Goal: Task Accomplishment & Management: Complete application form

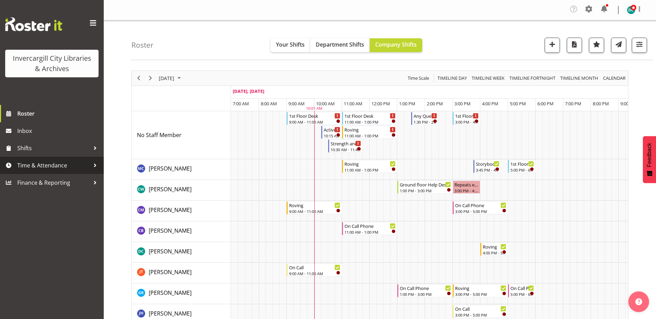
click at [44, 165] on span "Time & Attendance" at bounding box center [53, 165] width 73 height 10
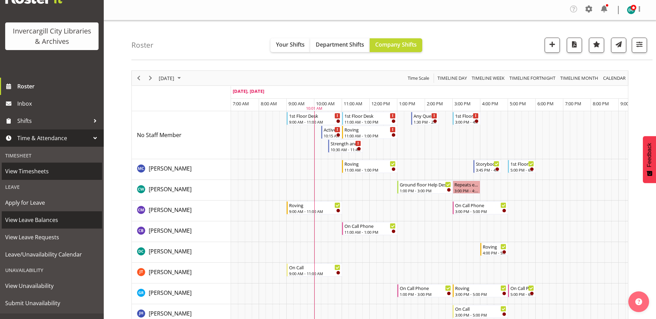
scroll to position [35, 0]
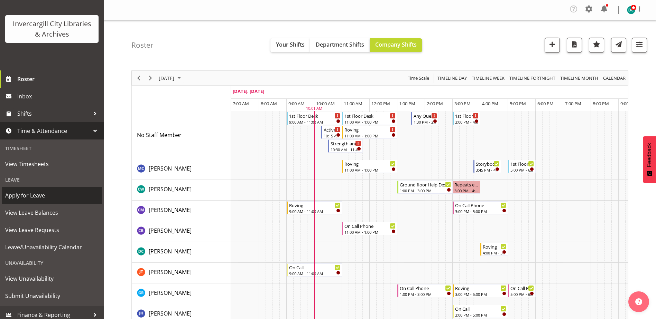
click at [18, 193] on span "Apply for Leave" at bounding box center [51, 195] width 93 height 10
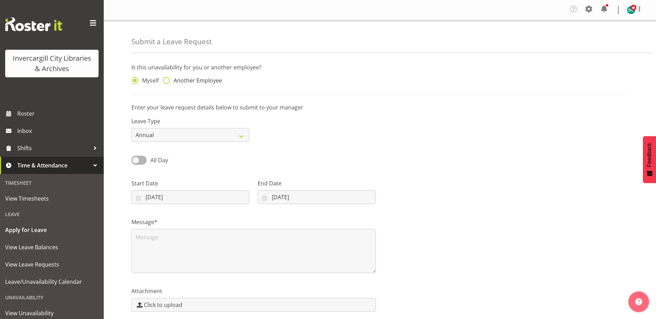
click at [167, 79] on span at bounding box center [166, 80] width 7 height 7
click at [167, 79] on input "Another Employee" at bounding box center [165, 80] width 4 height 4
radio input "true"
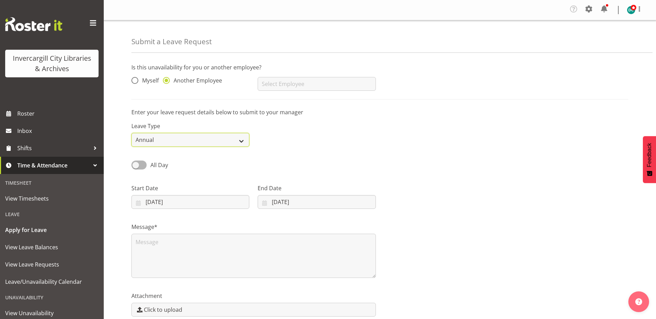
click at [172, 138] on select "Annual Sick Leave Without Pay Bereavement Domestic Violence Parental Jury Servi…" at bounding box center [190, 140] width 118 height 14
select select "Sick"
click at [131, 133] on select "Annual Sick Leave Without Pay Bereavement Domestic Violence Parental Jury Servi…" at bounding box center [190, 140] width 118 height 14
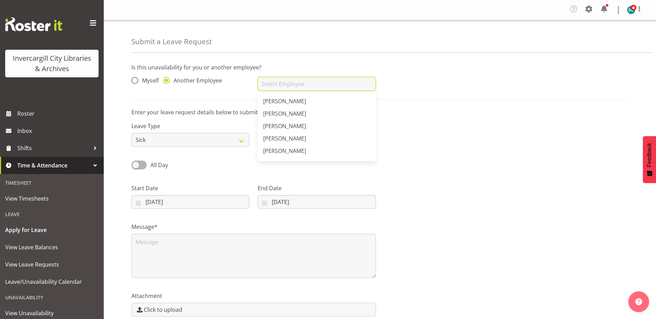
click at [293, 84] on input "text" at bounding box center [317, 84] width 118 height 14
click at [280, 115] on span "[PERSON_NAME]" at bounding box center [284, 114] width 43 height 8
type input "[PERSON_NAME]"
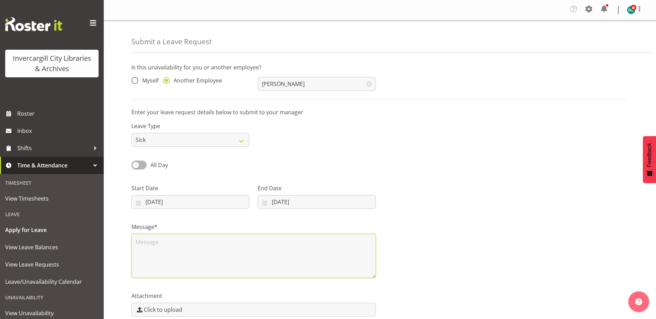
click at [178, 242] on textarea at bounding box center [253, 256] width 244 height 44
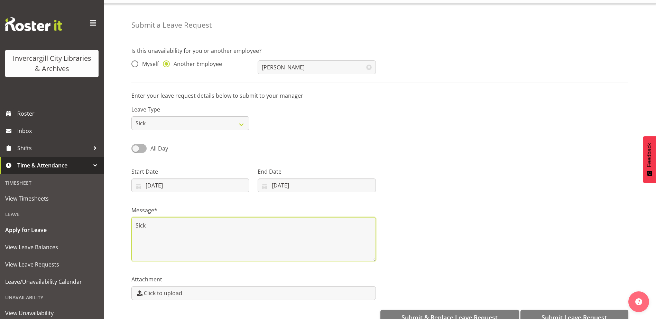
scroll to position [33, 0]
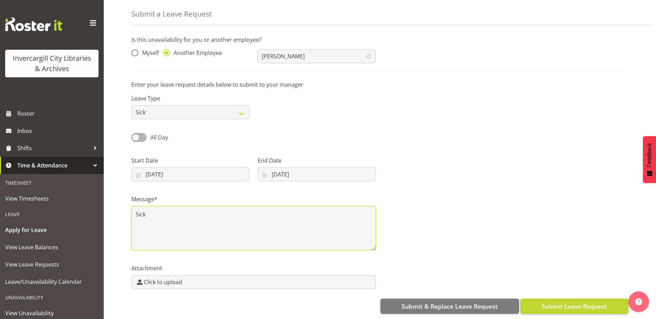
type textarea "Sick"
click at [559, 302] on span "Submit Leave Request" at bounding box center [573, 306] width 65 height 9
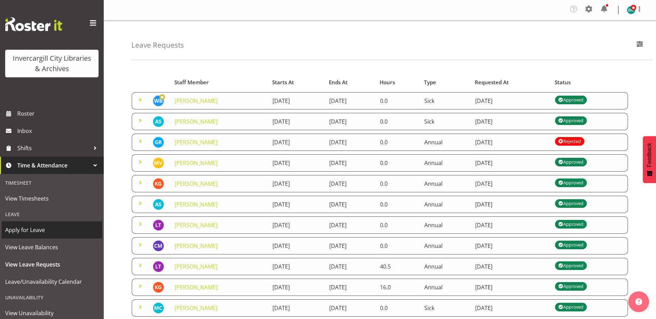
click at [26, 230] on span "Apply for Leave" at bounding box center [51, 230] width 93 height 10
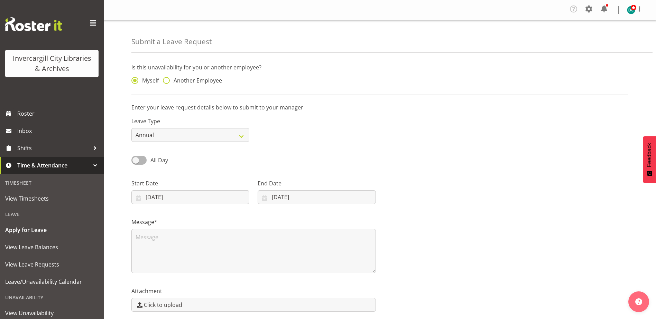
click at [168, 79] on span at bounding box center [166, 80] width 7 height 7
click at [167, 79] on input "Another Employee" at bounding box center [165, 80] width 4 height 4
radio input "true"
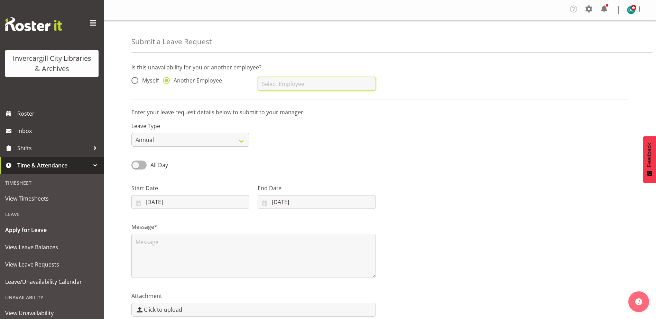
click at [269, 84] on input "text" at bounding box center [317, 84] width 118 height 14
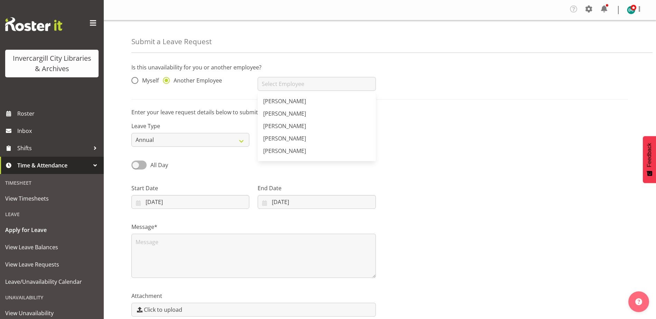
click at [293, 113] on span "[PERSON_NAME]" at bounding box center [284, 114] width 43 height 8
type input "[PERSON_NAME]"
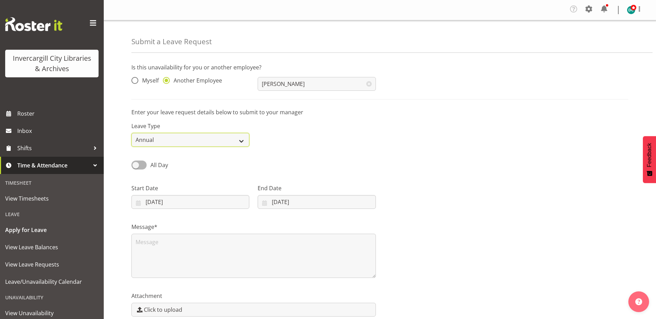
click at [182, 136] on select "Annual Sick Leave Without Pay Bereavement Domestic Violence Parental Jury Servi…" at bounding box center [190, 140] width 118 height 14
select select "Sick"
click at [131, 133] on select "Annual Sick Leave Without Pay Bereavement Domestic Violence Parental Jury Servi…" at bounding box center [190, 140] width 118 height 14
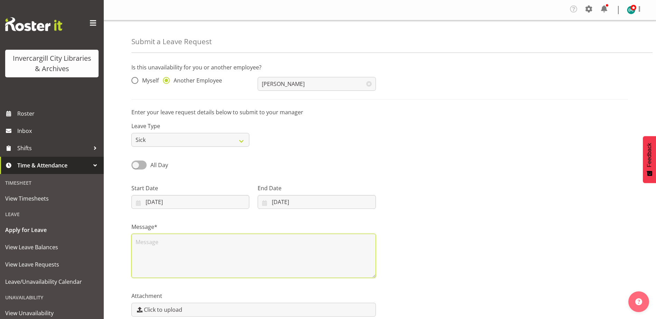
drag, startPoint x: 159, startPoint y: 251, endPoint x: 149, endPoint y: 236, distance: 18.3
click at [157, 249] on textarea at bounding box center [253, 256] width 244 height 44
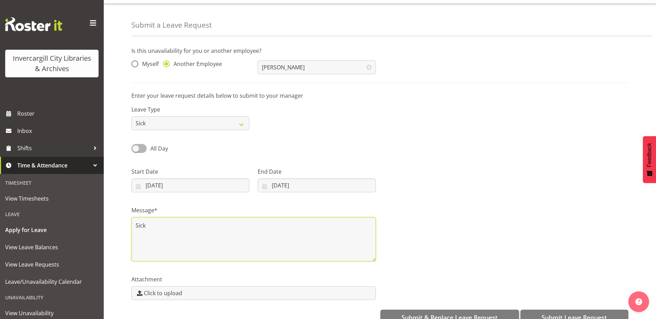
scroll to position [33, 0]
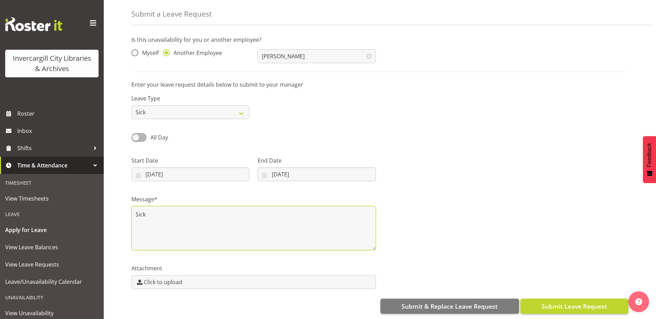
type textarea "Sick"
click at [576, 302] on span "Submit Leave Request" at bounding box center [573, 306] width 65 height 9
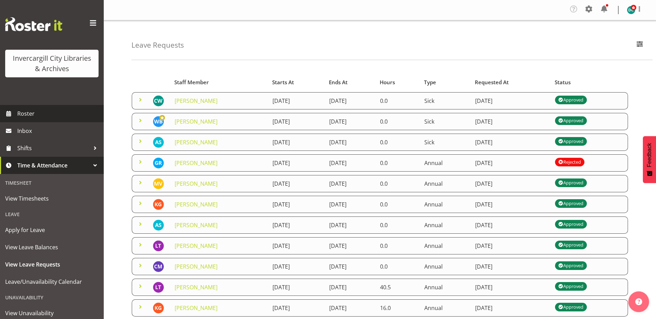
click at [30, 112] on span "Roster" at bounding box center [58, 114] width 83 height 10
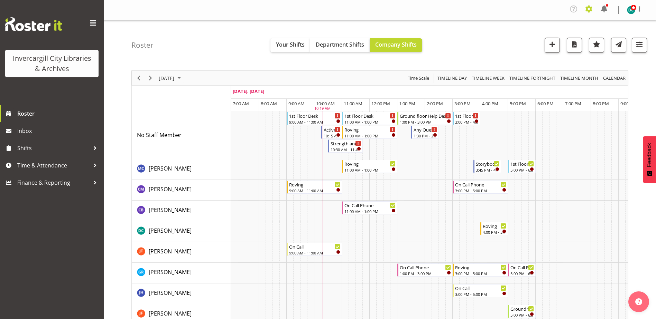
click at [589, 6] on span at bounding box center [588, 8] width 11 height 11
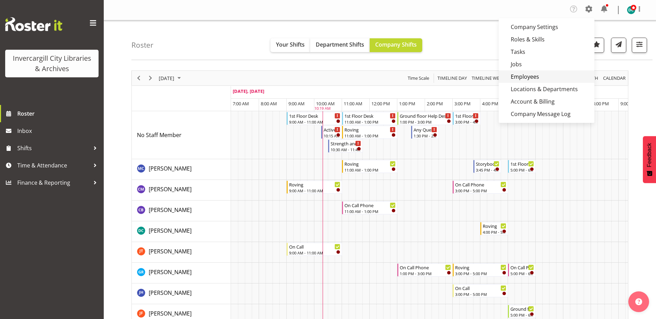
click at [527, 74] on link "Employees" at bounding box center [546, 77] width 96 height 12
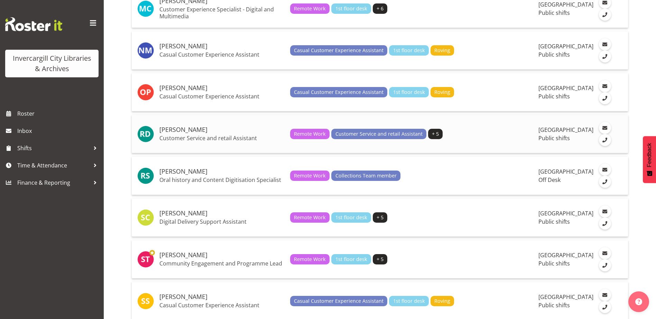
scroll to position [1207, 0]
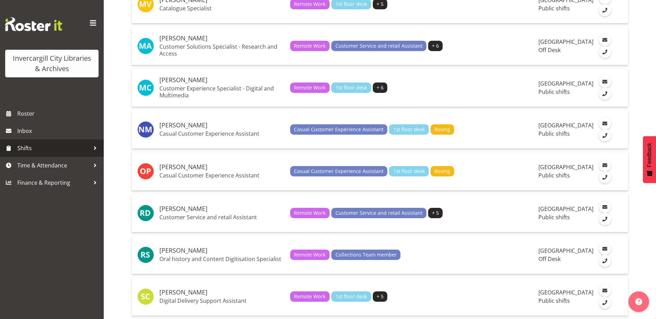
click at [36, 148] on span "Shifts" at bounding box center [53, 148] width 73 height 10
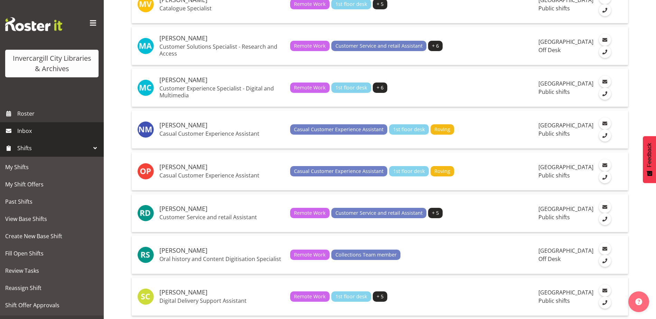
click at [29, 130] on span "Inbox" at bounding box center [58, 131] width 83 height 10
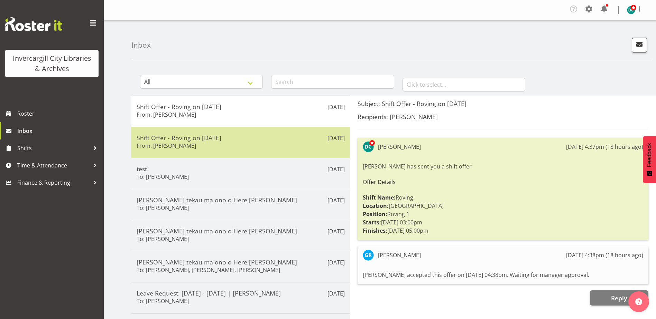
click at [210, 138] on h5 "Shift Offer - Roving on 02/09/25" at bounding box center [241, 138] width 208 height 8
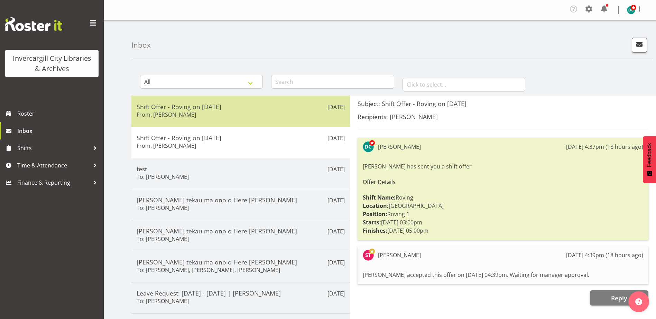
click at [245, 121] on div "Sep 1st Shift Offer - Roving on 02/09/25 From: Grace Roscoe-Squires" at bounding box center [240, 111] width 218 height 31
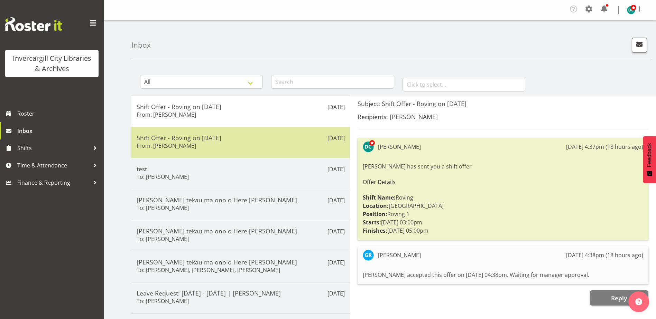
click at [251, 133] on div "Sep 1st Shift Offer - Roving on 02/09/25 From: Saniya Thompson" at bounding box center [240, 142] width 218 height 31
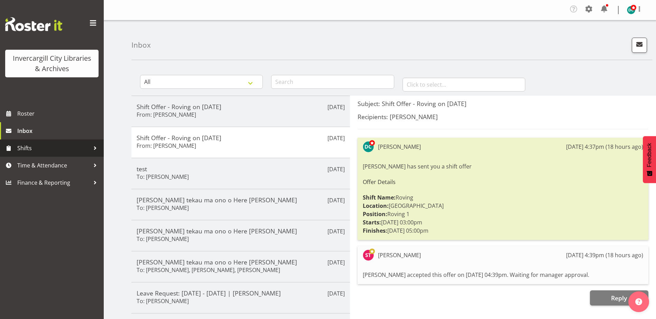
click at [31, 146] on span "Shifts" at bounding box center [53, 148] width 73 height 10
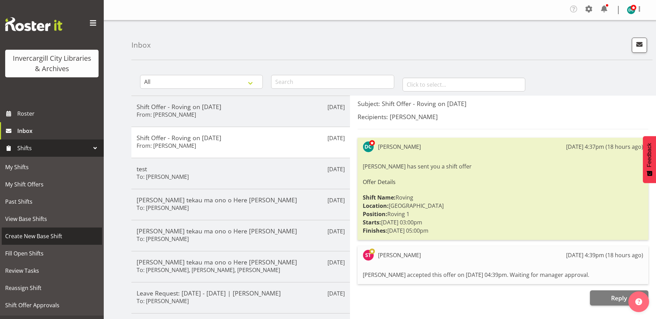
click at [17, 239] on span "Create New Base Shift" at bounding box center [51, 236] width 93 height 10
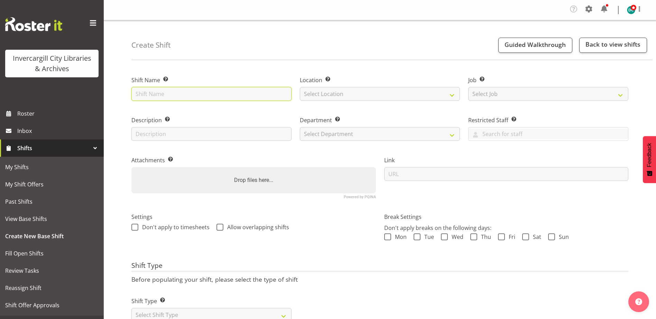
click at [171, 95] on input "text" at bounding box center [211, 94] width 160 height 14
type input "Stock taking"
click at [337, 95] on select "Select Location Bluff Library Invercargill Library" at bounding box center [380, 94] width 160 height 14
select select "1276"
click at [300, 87] on select "Select Location Bluff Library Invercargill Library" at bounding box center [380, 94] width 160 height 14
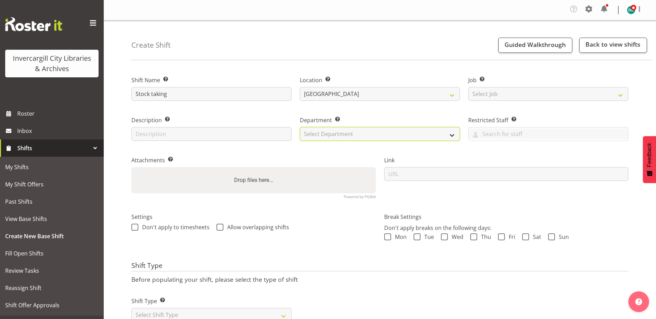
click at [331, 133] on select "Select Department Off Desk Public shifts" at bounding box center [380, 134] width 160 height 14
select select "920"
click at [300, 127] on select "Select Department Off Desk Public shifts" at bounding box center [380, 134] width 160 height 14
drag, startPoint x: 135, startPoint y: 227, endPoint x: 186, endPoint y: 223, distance: 50.4
click at [137, 227] on span at bounding box center [134, 227] width 7 height 7
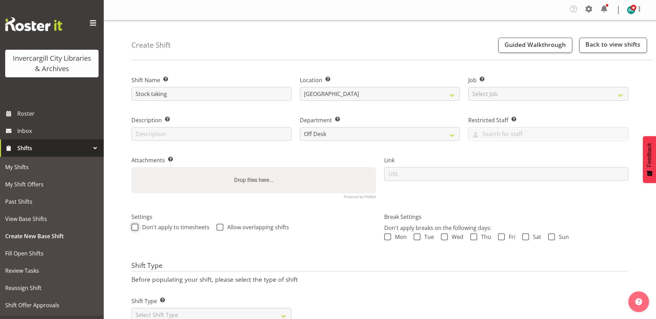
click at [136, 227] on input "Don't apply to timesheets" at bounding box center [133, 227] width 4 height 4
checkbox input "true"
click at [217, 228] on span at bounding box center [219, 227] width 7 height 7
click at [217, 228] on input "Allow overlapping shifts" at bounding box center [218, 227] width 4 height 4
checkbox input "true"
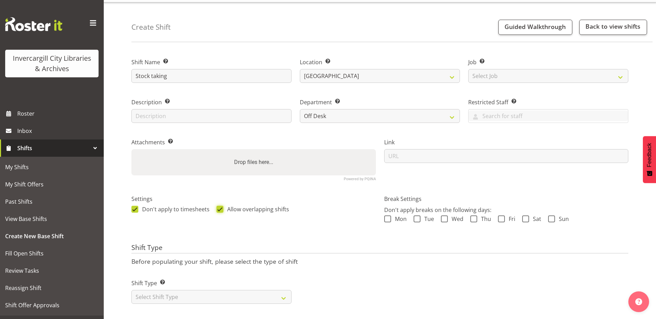
scroll to position [28, 0]
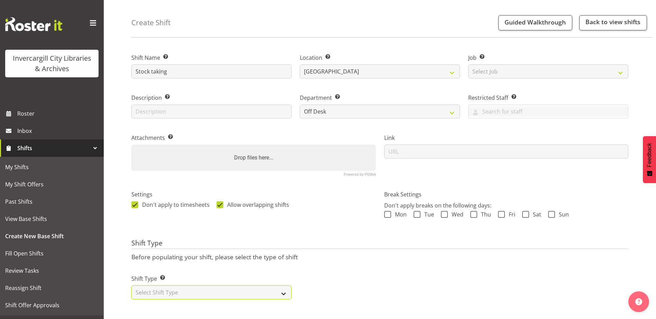
click at [284, 286] on select "Select Shift Type One Off Shift Recurring Shift Rotating Shift" at bounding box center [211, 293] width 160 height 14
select select "rotating"
click at [131, 286] on select "Select Shift Type One Off Shift Recurring Shift Rotating Shift" at bounding box center [211, 293] width 160 height 14
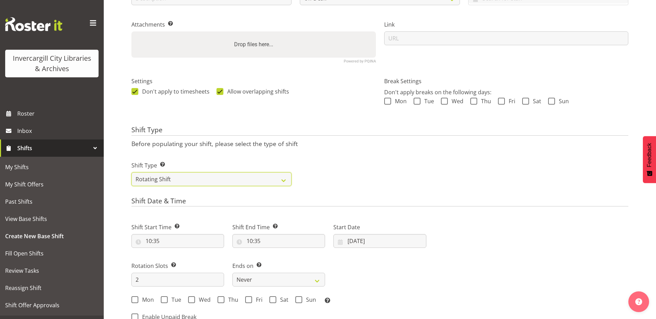
scroll to position [166, 0]
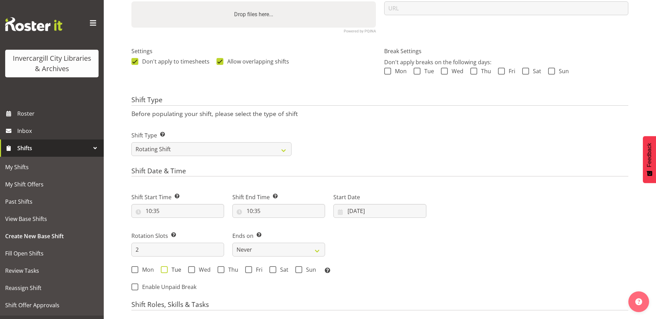
drag, startPoint x: 165, startPoint y: 269, endPoint x: 176, endPoint y: 269, distance: 10.7
click at [165, 269] on span at bounding box center [164, 269] width 7 height 7
click at [165, 269] on input "Tue" at bounding box center [163, 270] width 4 height 4
checkbox input "true"
click at [191, 269] on span at bounding box center [191, 269] width 7 height 7
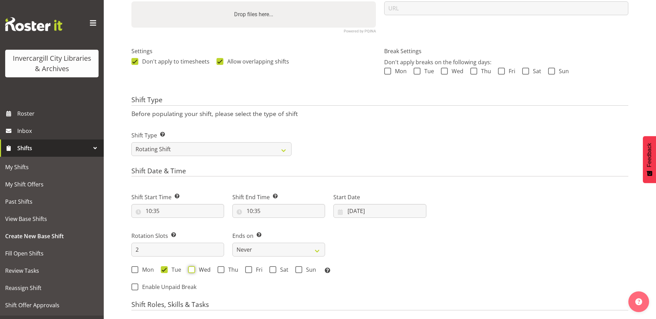
click at [191, 269] on input "Wed" at bounding box center [190, 270] width 4 height 4
checkbox input "true"
click at [221, 270] on span at bounding box center [220, 269] width 7 height 7
click at [221, 270] on input "Thu" at bounding box center [219, 270] width 4 height 4
checkbox input "true"
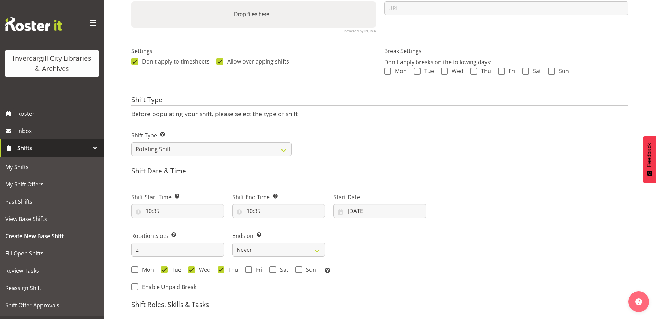
click at [166, 271] on span at bounding box center [164, 269] width 7 height 7
click at [165, 271] on input "Tue" at bounding box center [163, 270] width 4 height 4
checkbox input "false"
click at [191, 270] on span at bounding box center [191, 269] width 7 height 7
click at [191, 270] on input "Wed" at bounding box center [190, 270] width 4 height 4
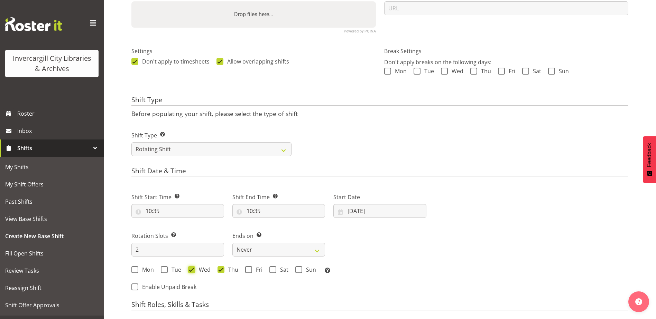
checkbox input "false"
click at [222, 271] on span at bounding box center [220, 269] width 7 height 7
click at [222, 271] on input "Thu" at bounding box center [219, 270] width 4 height 4
checkbox input "false"
click at [165, 268] on span at bounding box center [164, 269] width 7 height 7
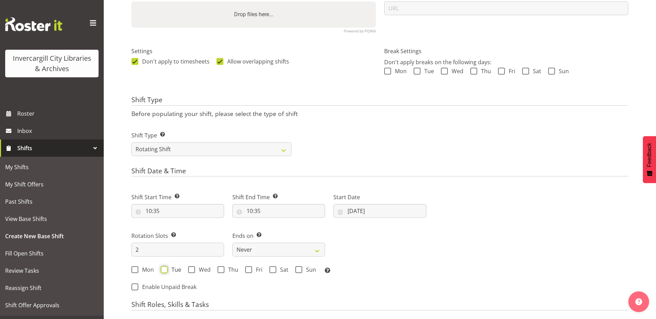
click at [165, 268] on input "Tue" at bounding box center [163, 270] width 4 height 4
checkbox input "true"
drag, startPoint x: 193, startPoint y: 270, endPoint x: 202, endPoint y: 270, distance: 9.3
click at [193, 270] on span at bounding box center [191, 269] width 7 height 7
click at [193, 270] on input "Wed" at bounding box center [190, 270] width 4 height 4
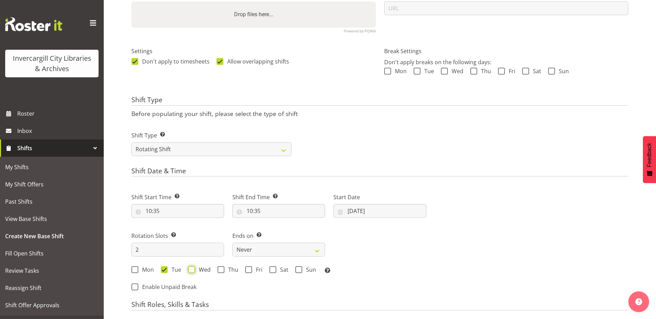
checkbox input "true"
click at [219, 271] on span at bounding box center [220, 269] width 7 height 7
click at [219, 271] on input "Thu" at bounding box center [219, 270] width 4 height 4
checkbox input "true"
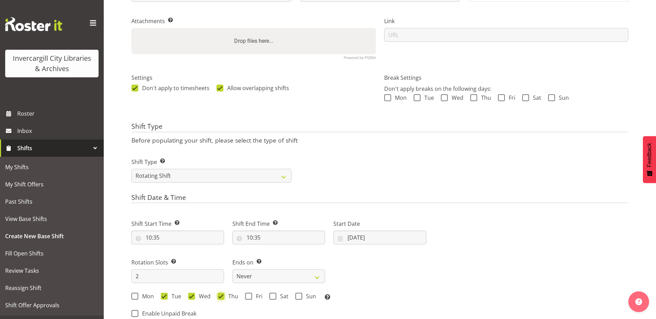
scroll to position [173, 0]
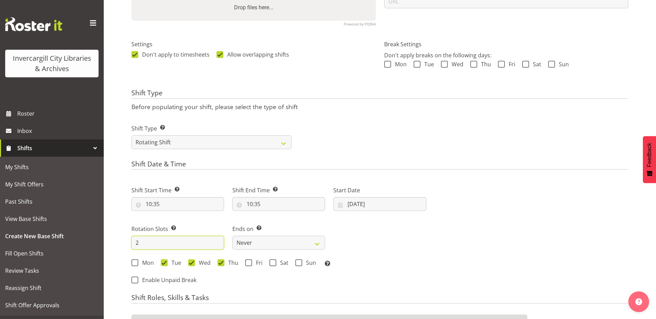
click at [146, 240] on input "2" at bounding box center [177, 243] width 93 height 14
type input "3"
click at [375, 204] on input "[DATE]" at bounding box center [379, 204] width 93 height 14
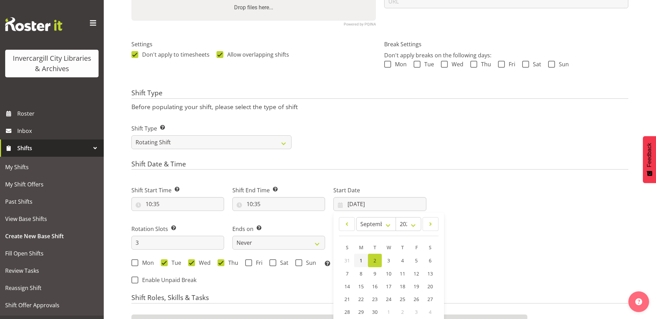
click at [359, 260] on span "1" at bounding box center [360, 261] width 3 height 7
click at [362, 205] on input "01/09/2025" at bounding box center [379, 204] width 93 height 14
click at [376, 262] on span "2" at bounding box center [374, 261] width 3 height 7
type input "[DATE]"
click at [364, 206] on input "[DATE]" at bounding box center [379, 204] width 93 height 14
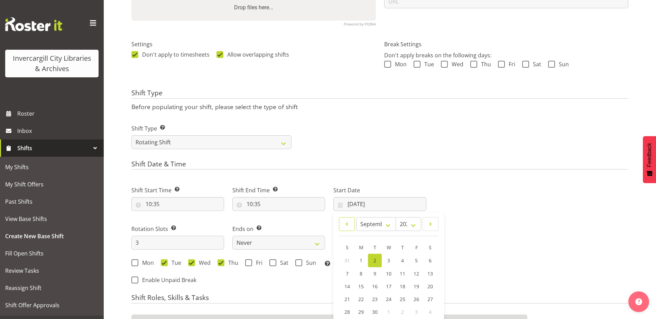
click at [351, 224] on link at bounding box center [347, 224] width 16 height 14
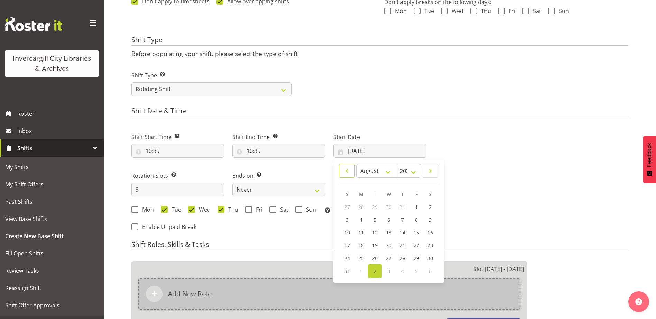
scroll to position [242, 0]
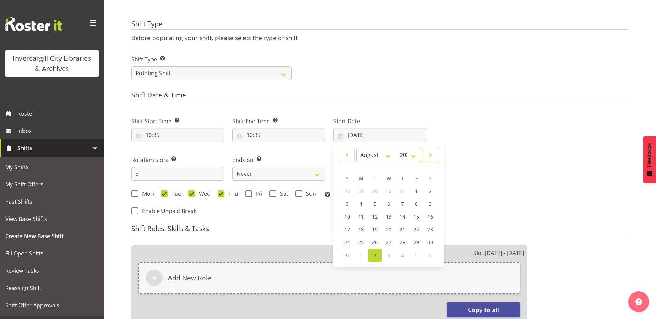
click at [430, 155] on span at bounding box center [430, 155] width 7 height 8
select select "8"
click at [376, 188] on span "2" at bounding box center [374, 191] width 3 height 7
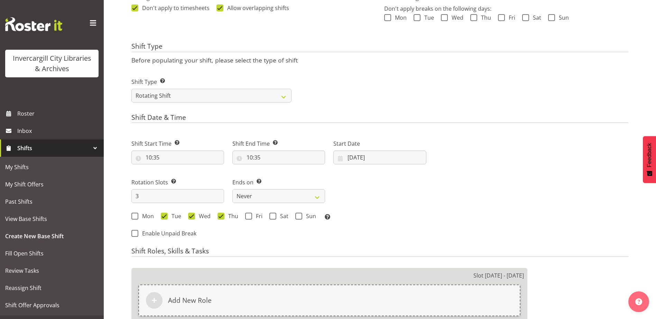
scroll to position [207, 0]
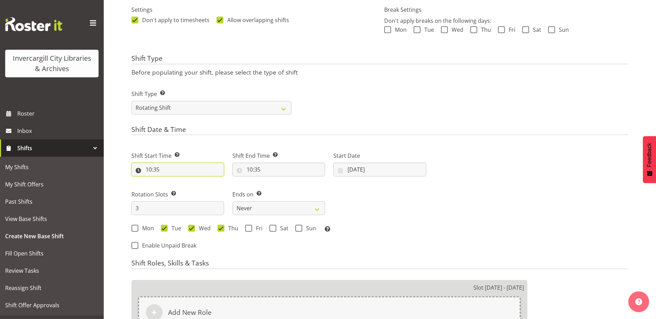
click at [156, 168] on input "10:35" at bounding box center [177, 170] width 93 height 14
click at [177, 186] on select "00 01 02 03 04 05 06 07 08 09 10 11 12 13 14 15 16 17 18 19 20 21 22 23" at bounding box center [179, 188] width 16 height 14
select select "11"
click at [171, 181] on select "00 01 02 03 04 05 06 07 08 09 10 11 12 13 14 15 16 17 18 19 20 21 22 23" at bounding box center [179, 188] width 16 height 14
type input "11:35"
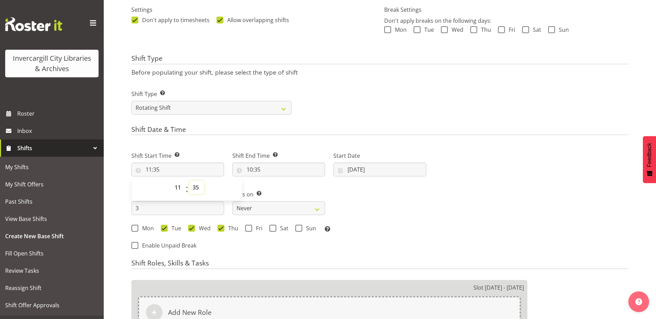
click at [197, 187] on select "00 01 02 03 04 05 06 07 08 09 10 11 12 13 14 15 16 17 18 19 20 21 22 23 24 25 2…" at bounding box center [197, 188] width 16 height 14
select select "30"
click at [189, 181] on select "00 01 02 03 04 05 06 07 08 09 10 11 12 13 14 15 16 17 18 19 20 21 22 23 24 25 2…" at bounding box center [197, 188] width 16 height 14
type input "11:30"
click at [258, 170] on input "10:35" at bounding box center [278, 170] width 93 height 14
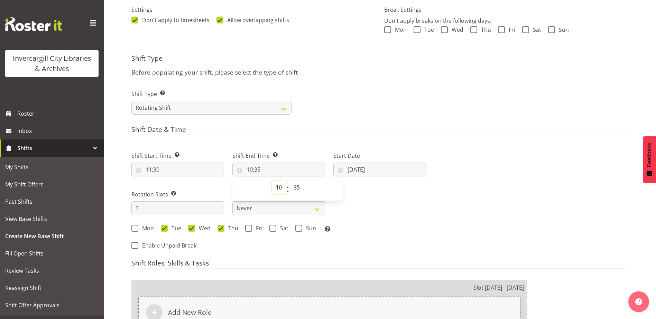
click at [282, 186] on select "00 01 02 03 04 05 06 07 08 09 10 11 12 13 14 15 16 17 18 19 20 21 22 23" at bounding box center [280, 188] width 16 height 14
select select "12"
click at [272, 181] on select "00 01 02 03 04 05 06 07 08 09 10 11 12 13 14 15 16 17 18 19 20 21 22 23" at bounding box center [280, 188] width 16 height 14
type input "12:35"
click at [299, 186] on select "00 01 02 03 04 05 06 07 08 09 10 11 12 13 14 15 16 17 18 19 20 21 22 23 24 25 2…" at bounding box center [298, 188] width 16 height 14
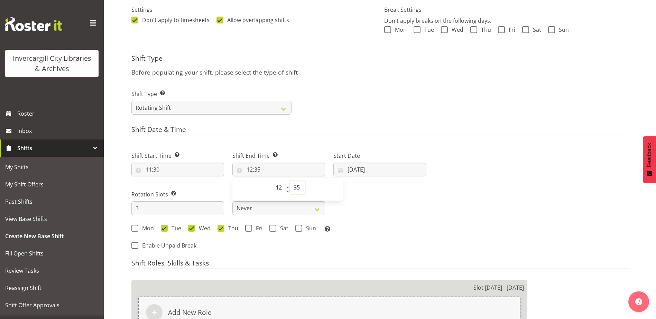
select select "30"
click at [290, 181] on select "00 01 02 03 04 05 06 07 08 09 10 11 12 13 14 15 16 17 18 19 20 21 22 23 24 25 2…" at bounding box center [298, 188] width 16 height 14
type input "12:30"
click at [379, 222] on div "Mon Tue Wed Thu Fri Sat Sun Select the days of the week you wish to create this…" at bounding box center [278, 228] width 303 height 19
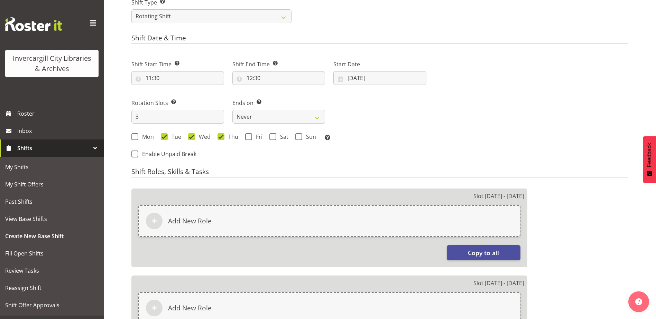
scroll to position [311, 0]
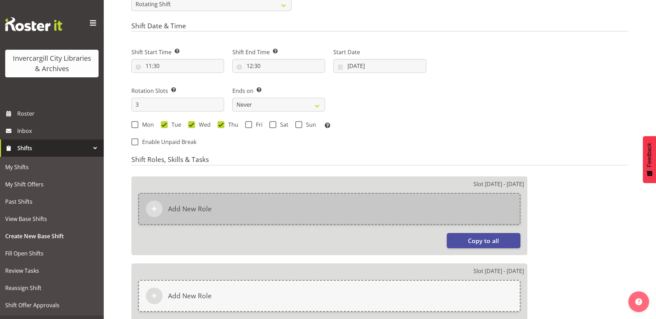
click at [287, 218] on div "Add New Role" at bounding box center [329, 209] width 382 height 32
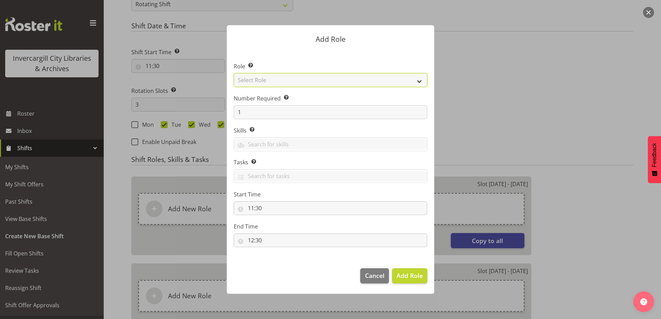
click at [279, 82] on select "Select Role 1st floor desk AQ operator Business Support Team member Casual Cust…" at bounding box center [331, 80] width 194 height 14
select select "1515"
click at [234, 73] on select "Select Role 1st floor desk AQ operator Business Support Team member Casual Cust…" at bounding box center [331, 80] width 194 height 14
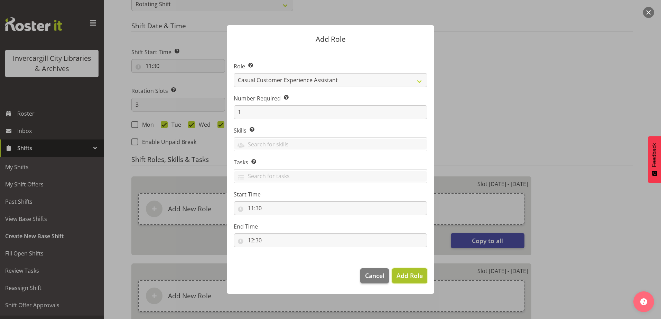
click at [408, 278] on span "Add Role" at bounding box center [409, 276] width 26 height 8
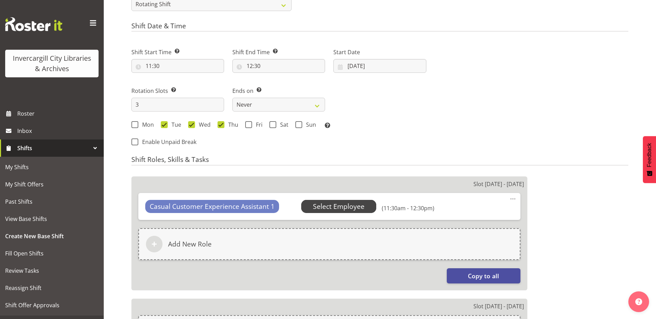
click at [337, 206] on span "Select Employee" at bounding box center [339, 207] width 52 height 10
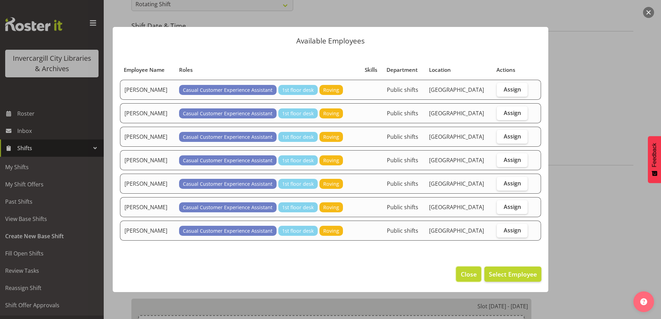
click at [463, 273] on span "Close" at bounding box center [469, 274] width 16 height 9
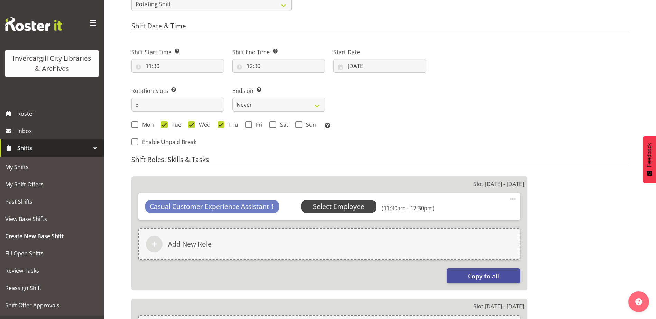
click at [334, 204] on span "Select Employee" at bounding box center [339, 207] width 52 height 10
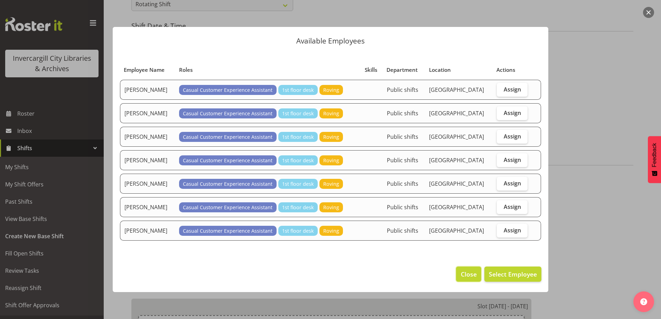
click at [466, 272] on span "Close" at bounding box center [469, 274] width 16 height 9
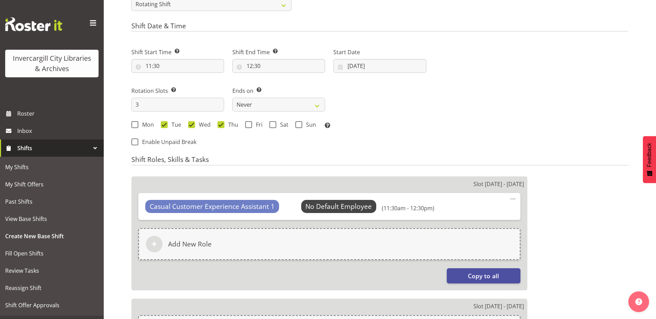
click at [514, 198] on span at bounding box center [512, 199] width 8 height 8
click at [466, 225] on link "Delete" at bounding box center [483, 228] width 66 height 12
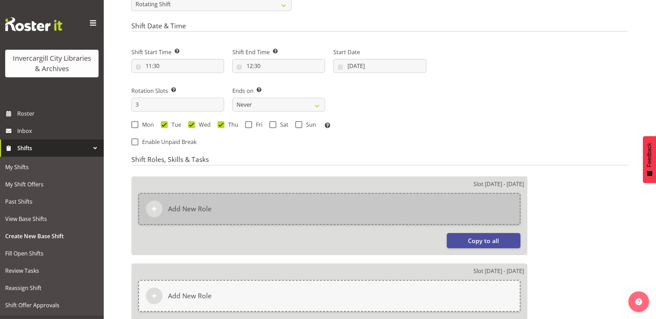
click at [303, 209] on div "Add New Role" at bounding box center [329, 209] width 382 height 32
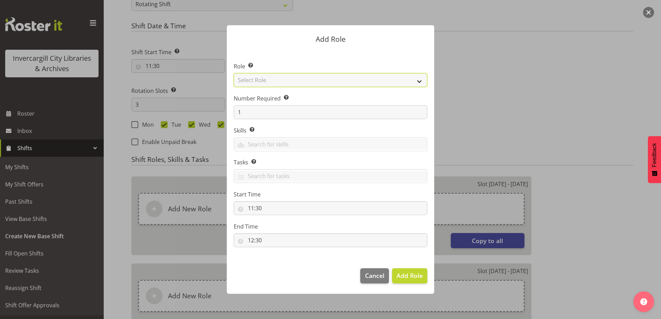
click at [267, 81] on select "Select Role 1st floor desk AQ operator Business Support Team member Casual Cust…" at bounding box center [331, 80] width 194 height 14
select select "1535"
click at [234, 73] on select "Select Role 1st floor desk AQ operator Business Support Team member Casual Cust…" at bounding box center [331, 80] width 194 height 14
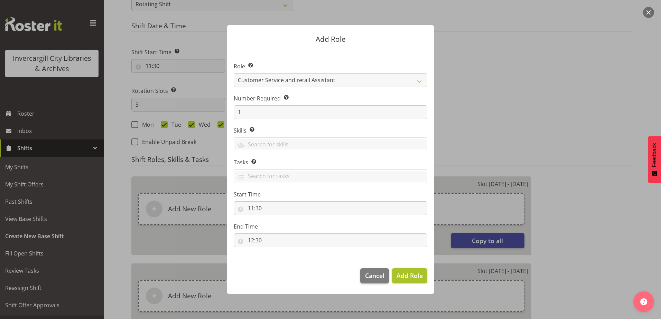
click at [410, 279] on span "Add Role" at bounding box center [409, 276] width 26 height 8
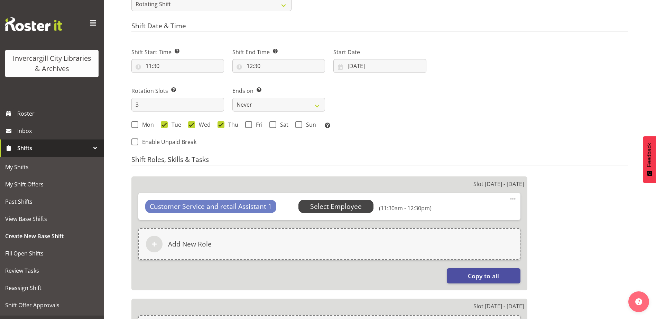
click at [316, 207] on span "Select Employee" at bounding box center [336, 207] width 52 height 10
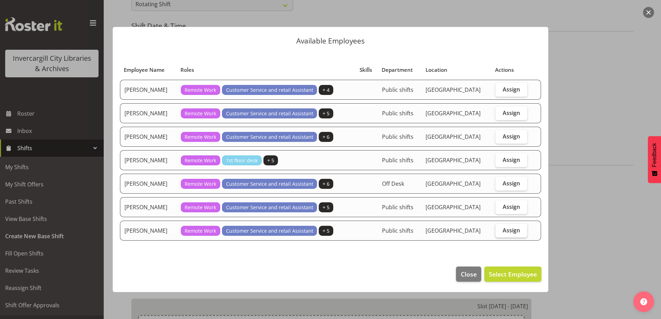
click at [509, 231] on span "Assign" at bounding box center [511, 230] width 17 height 7
click at [500, 231] on input "Assign" at bounding box center [497, 230] width 4 height 4
checkbox input "true"
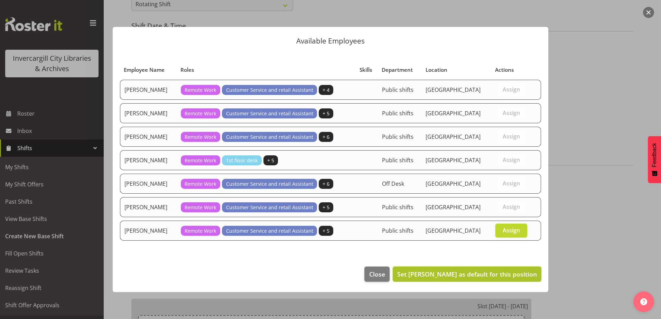
click at [470, 274] on span "Set Serena Casey as default for this position" at bounding box center [467, 274] width 140 height 8
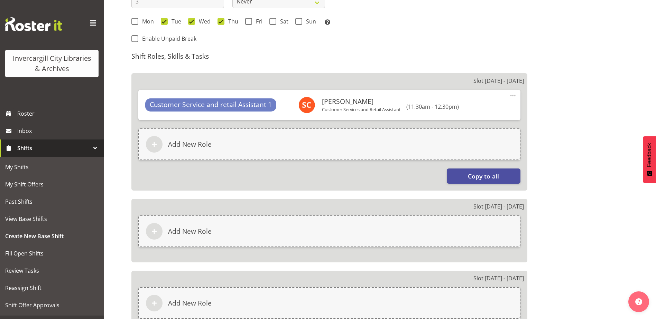
scroll to position [415, 0]
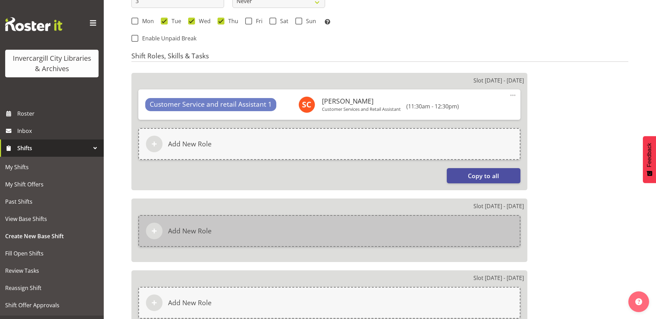
click at [385, 238] on div "Add New Role" at bounding box center [329, 231] width 382 height 32
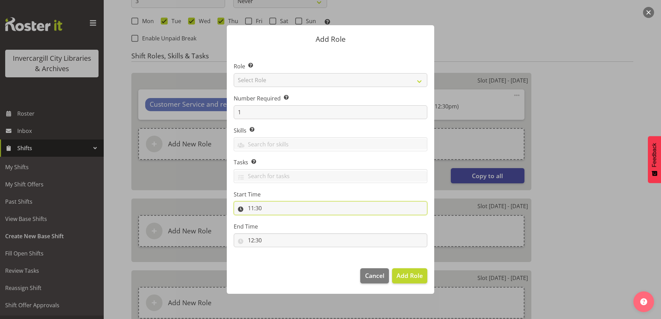
click at [258, 211] on input "11:30" at bounding box center [331, 209] width 194 height 14
click at [284, 228] on select "00 01 02 03 04 05 06 07 08 09 10 11 12 13 14 15 16 17 18 19 20 21 22 23" at bounding box center [281, 226] width 16 height 14
select select "0"
click at [273, 219] on select "00 01 02 03 04 05 06 07 08 09 10 11 12 13 14 15 16 17 18 19 20 21 22 23" at bounding box center [281, 226] width 16 height 14
type input "00:30"
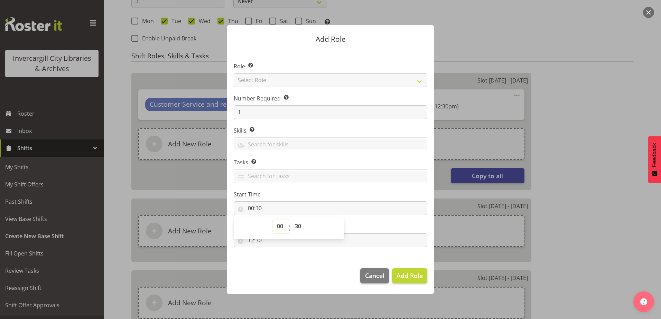
click at [285, 225] on select "00 01 02 03 04 05 06 07 08 09 10 11 12 13 14 15 16 17 18 19 20 21 22 23" at bounding box center [281, 226] width 16 height 14
select select "11"
click at [273, 219] on select "00 01 02 03 04 05 06 07 08 09 10 11 12 13 14 15 16 17 18 19 20 21 22 23" at bounding box center [281, 226] width 16 height 14
type input "11:30"
click at [298, 223] on select "00 01 02 03 04 05 06 07 08 09 10 11 12 13 14 15 16 17 18 19 20 21 22 23 24 25 2…" at bounding box center [299, 226] width 16 height 14
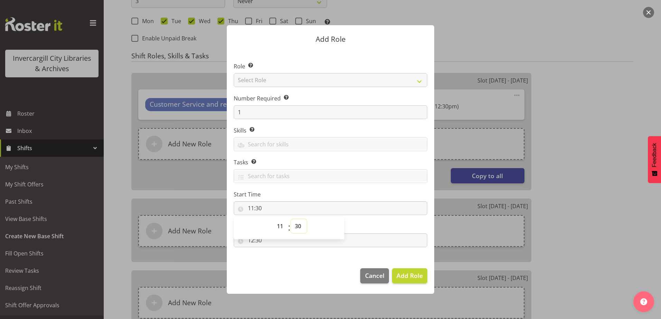
select select "0"
click at [291, 219] on select "00 01 02 03 04 05 06 07 08 09 10 11 12 13 14 15 16 17 18 19 20 21 22 23 24 25 2…" at bounding box center [299, 226] width 16 height 14
type input "11:00"
click at [410, 277] on span "Add Role" at bounding box center [409, 276] width 26 height 8
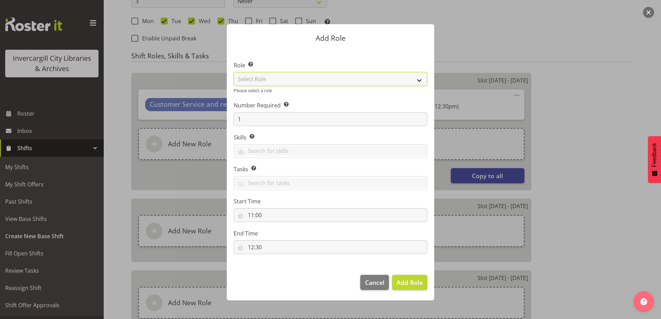
click at [269, 76] on select "Select Role 1st floor desk AQ operator Business Support Team member Casual Cust…" at bounding box center [331, 79] width 194 height 14
select select "1535"
click at [234, 73] on select "Select Role 1st floor desk AQ operator Business Support Team member Casual Cust…" at bounding box center [331, 79] width 194 height 14
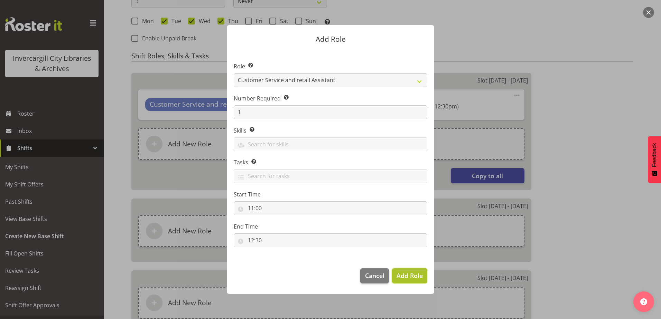
click at [412, 276] on span "Add Role" at bounding box center [409, 276] width 26 height 8
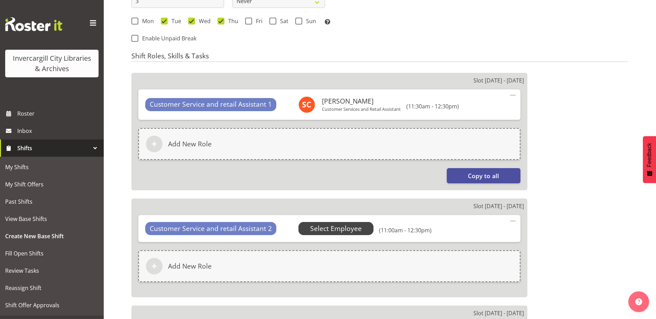
click at [320, 230] on span "Select Employee" at bounding box center [336, 229] width 52 height 10
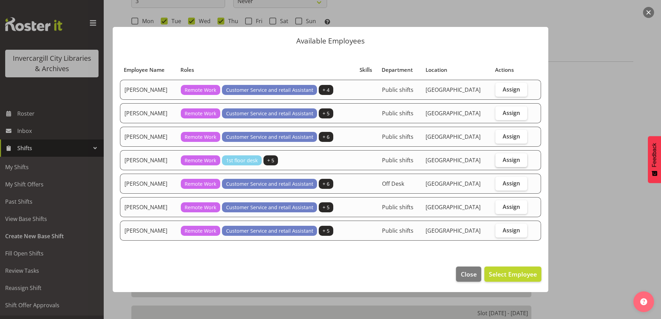
click at [506, 159] on span "Assign" at bounding box center [511, 160] width 17 height 7
click at [500, 159] on input "Assign" at bounding box center [497, 160] width 4 height 4
checkbox input "true"
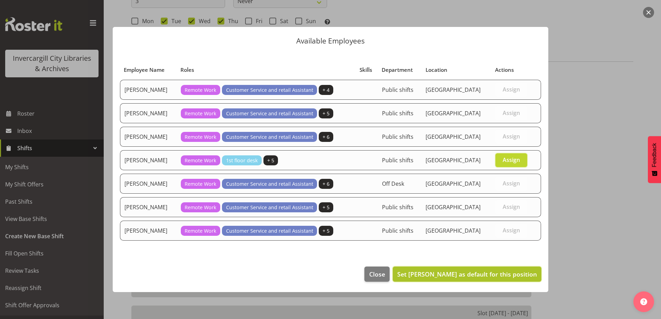
click at [492, 267] on button "Set Mandy Stenton as default for this position" at bounding box center [467, 274] width 149 height 15
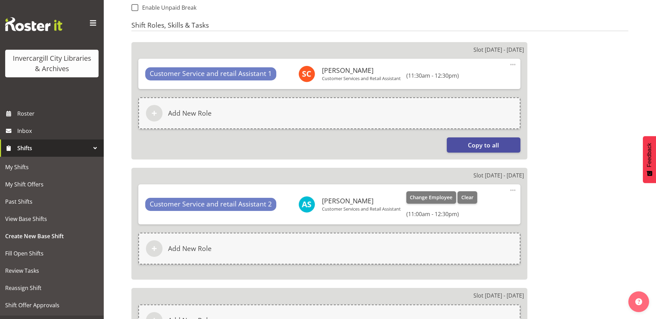
scroll to position [518, 0]
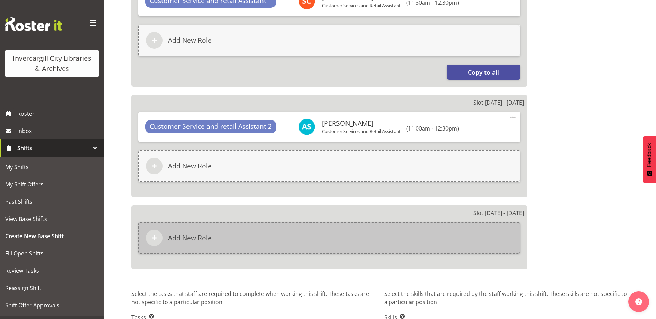
click at [294, 235] on div "Add New Role" at bounding box center [329, 238] width 382 height 32
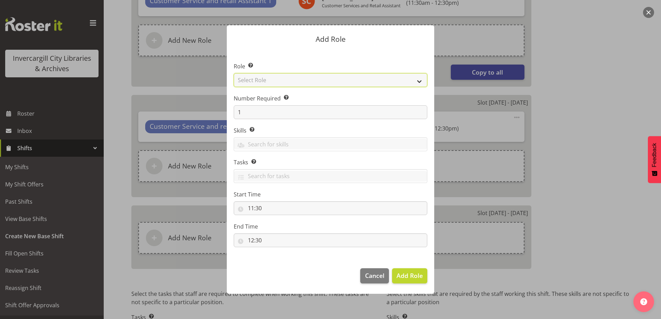
click at [271, 80] on select "Select Role 1st floor desk AQ operator Business Support Team member Casual Cust…" at bounding box center [331, 80] width 194 height 14
select select "1535"
click at [234, 73] on select "Select Role 1st floor desk AQ operator Business Support Team member Casual Cust…" at bounding box center [331, 80] width 194 height 14
click at [266, 206] on input "11:30" at bounding box center [331, 209] width 194 height 14
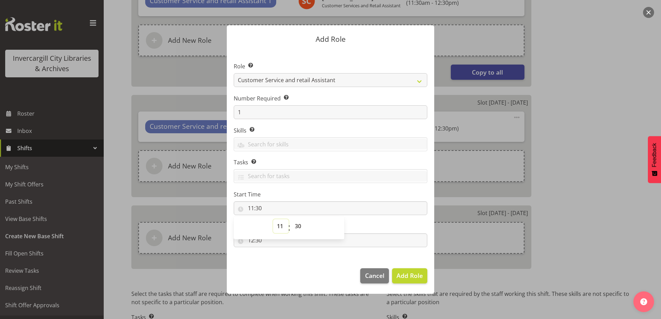
click at [280, 228] on select "00 01 02 03 04 05 06 07 08 09 10 11 12 13 14 15 16 17 18 19 20 21 22 23" at bounding box center [281, 226] width 16 height 14
select select "13"
click at [273, 219] on select "00 01 02 03 04 05 06 07 08 09 10 11 12 13 14 15 16 17 18 19 20 21 22 23" at bounding box center [281, 226] width 16 height 14
type input "13:30"
click at [292, 270] on footer "Cancel Add Role" at bounding box center [330, 278] width 207 height 32
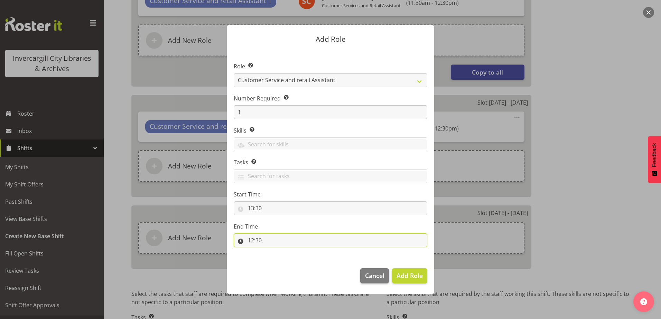
click at [255, 238] on input "12:30" at bounding box center [331, 241] width 194 height 14
click at [282, 260] on select "00 01 02 03 04 05 06 07 08 09 10 11 12 13 14 15 16 17 18 19 20 21 22 23" at bounding box center [281, 259] width 16 height 14
select select "15"
click at [273, 252] on select "00 01 02 03 04 05 06 07 08 09 10 11 12 13 14 15 16 17 18 19 20 21 22 23" at bounding box center [281, 259] width 16 height 14
type input "15:30"
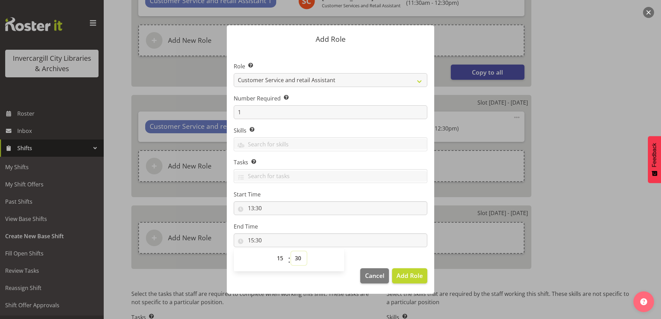
click at [301, 257] on select "00 01 02 03 04 05 06 07 08 09 10 11 12 13 14 15 16 17 18 19 20 21 22 23 24 25 2…" at bounding box center [299, 259] width 16 height 14
click at [299, 260] on select "00 01 02 03 04 05 06 07 08 09 10 11 12 13 14 15 16 17 18 19 20 21 22 23 24 25 2…" at bounding box center [299, 259] width 16 height 14
select select "0"
click at [291, 252] on select "00 01 02 03 04 05 06 07 08 09 10 11 12 13 14 15 16 17 18 19 20 21 22 23 24 25 2…" at bounding box center [299, 259] width 16 height 14
type input "15:00"
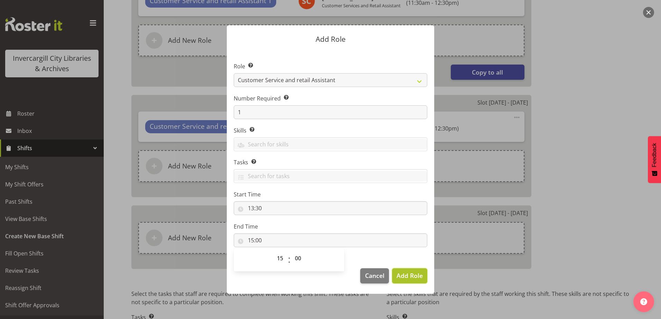
click at [410, 277] on span "Add Role" at bounding box center [409, 276] width 26 height 8
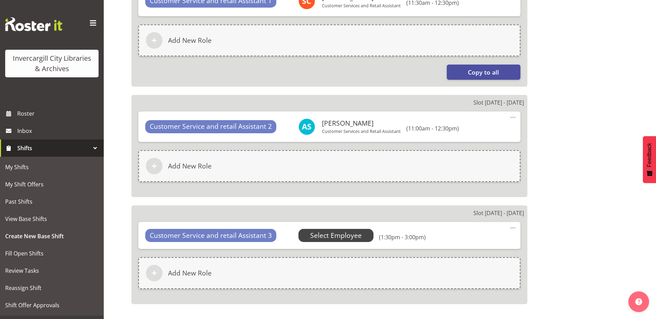
click at [331, 235] on span "Select Employee" at bounding box center [336, 236] width 52 height 10
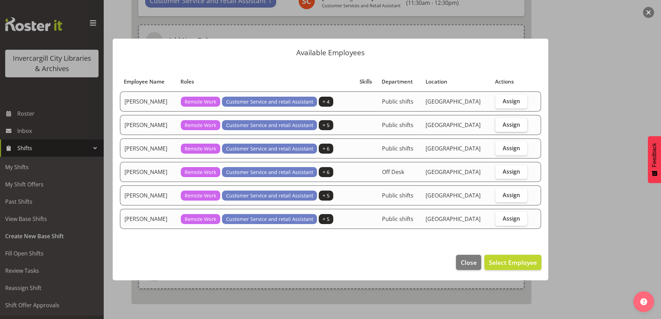
click at [504, 127] on span "Assign" at bounding box center [511, 124] width 17 height 7
click at [500, 127] on input "Assign" at bounding box center [497, 124] width 4 height 4
checkbox input "true"
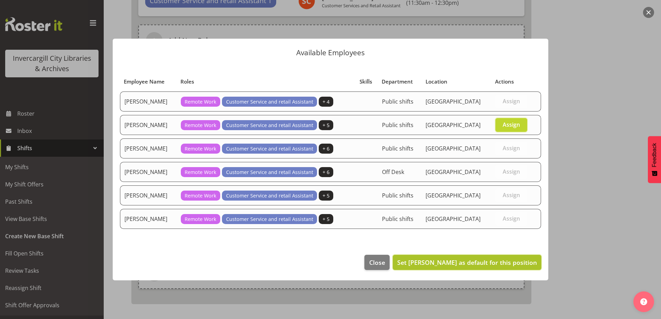
click at [431, 265] on span "Set Kaela Harley as default for this position" at bounding box center [467, 263] width 140 height 8
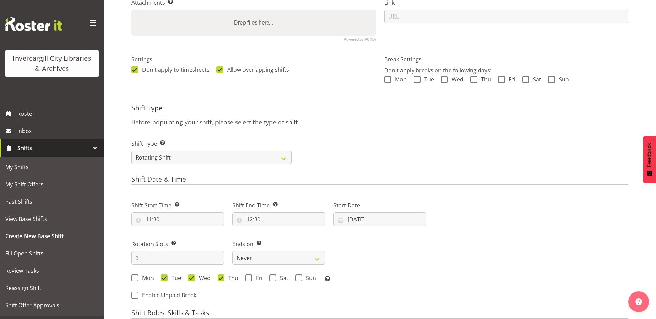
scroll to position [207, 0]
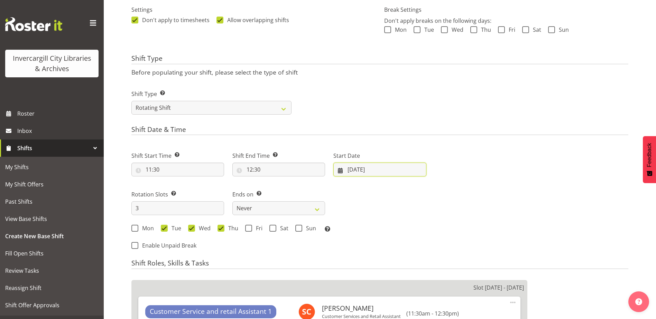
click at [357, 171] on input "[DATE]" at bounding box center [379, 170] width 93 height 14
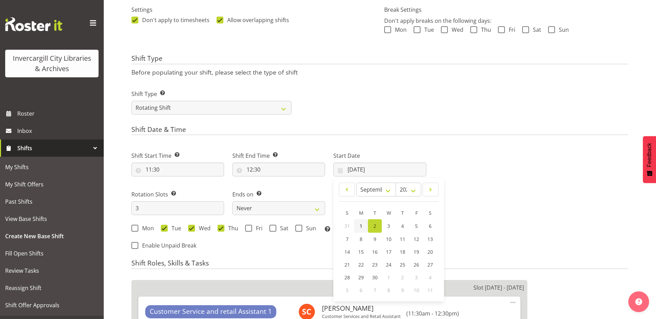
click at [361, 228] on span "1" at bounding box center [360, 226] width 3 height 7
type input "01/09/2025"
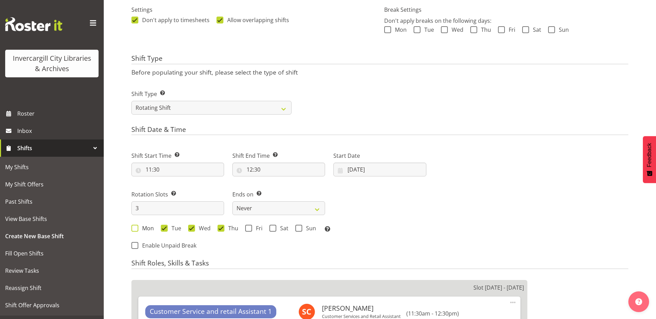
click at [134, 230] on span at bounding box center [134, 228] width 7 height 7
click at [134, 230] on input "Mon" at bounding box center [133, 228] width 4 height 4
checkbox input "true"
click at [139, 206] on input "3" at bounding box center [177, 209] width 93 height 14
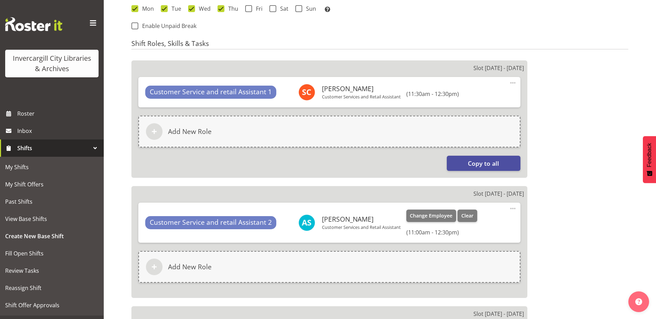
scroll to position [449, 0]
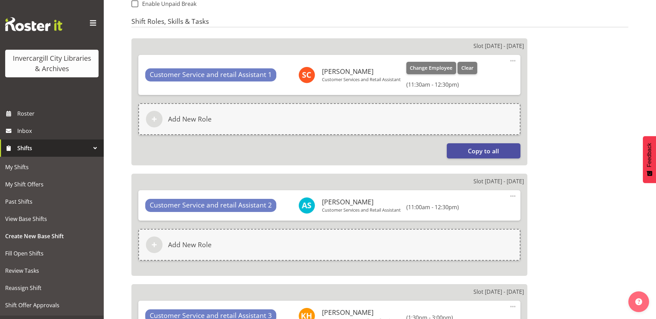
type input "4"
click at [513, 59] on span at bounding box center [512, 61] width 8 height 8
click at [473, 92] on link "Delete" at bounding box center [483, 90] width 66 height 12
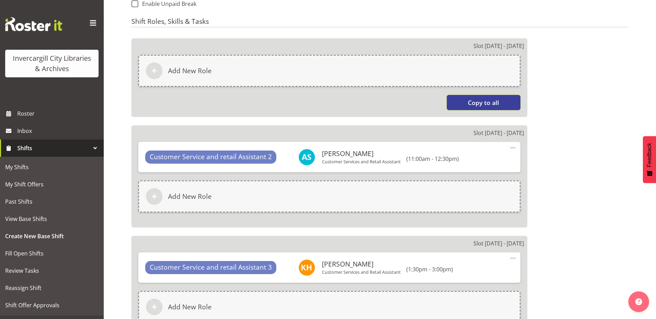
click at [482, 101] on span "Copy to all" at bounding box center [483, 102] width 31 height 9
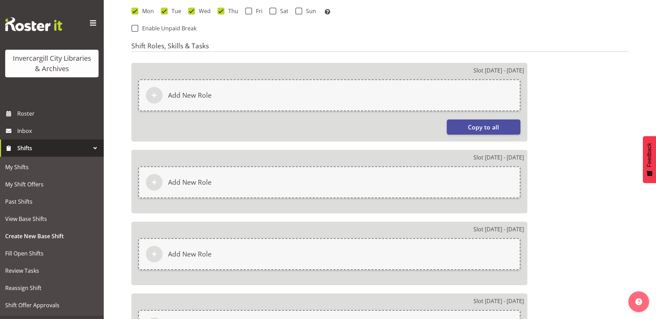
scroll to position [358, 0]
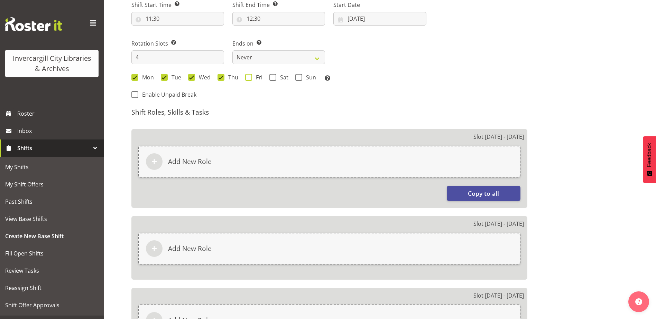
click at [249, 78] on span at bounding box center [248, 77] width 7 height 7
click at [249, 78] on input "Fri" at bounding box center [247, 77] width 4 height 4
checkbox input "true"
click at [146, 56] on input "4" at bounding box center [177, 57] width 93 height 14
type input "5"
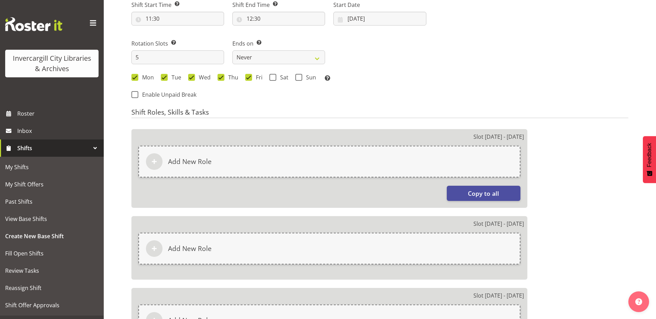
click at [481, 79] on div "Next Shifts" at bounding box center [531, 47] width 202 height 113
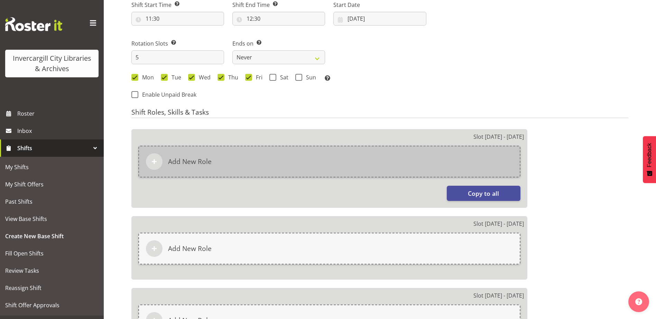
click at [249, 162] on div "Add New Role" at bounding box center [329, 162] width 382 height 32
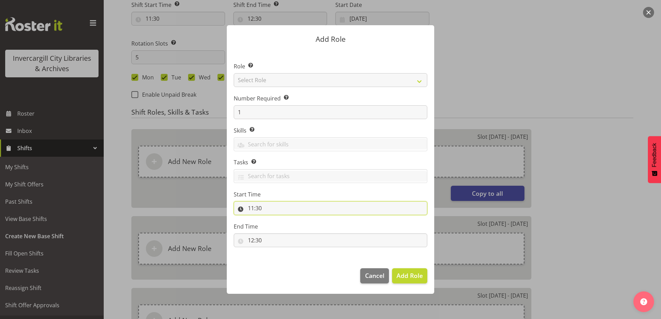
click at [268, 207] on input "11:30" at bounding box center [331, 209] width 194 height 14
click at [295, 228] on select "00 01 02 03 04 05 06 07 08 09 10 11 12 13 14 15 16 17 18 19 20 21 22 23 24 25 2…" at bounding box center [299, 226] width 16 height 14
select select "0"
click at [291, 219] on select "00 01 02 03 04 05 06 07 08 09 10 11 12 13 14 15 16 17 18 19 20 21 22 23 24 25 2…" at bounding box center [299, 226] width 16 height 14
type input "11:00"
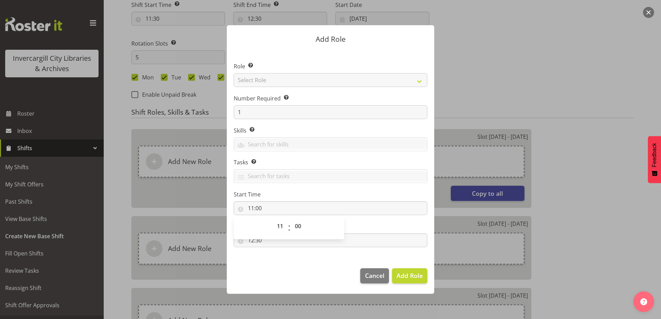
drag, startPoint x: 283, startPoint y: 270, endPoint x: 274, endPoint y: 253, distance: 19.5
click at [282, 268] on footer "Cancel Add Role" at bounding box center [330, 278] width 207 height 32
click at [256, 243] on input "12:30" at bounding box center [331, 241] width 194 height 14
click at [300, 254] on select "00 01 02 03 04 05 06 07 08 09 10 11 12 13 14 15 16 17 18 19 20 21 22 23 24 25 2…" at bounding box center [299, 259] width 16 height 14
select select "0"
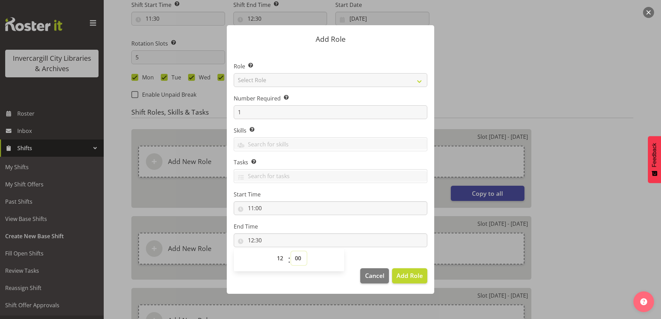
click at [291, 252] on select "00 01 02 03 04 05 06 07 08 09 10 11 12 13 14 15 16 17 18 19 20 21 22 23 24 25 2…" at bounding box center [299, 259] width 16 height 14
type input "12:00"
click at [310, 283] on footer "Cancel Add Role" at bounding box center [330, 278] width 207 height 32
click at [262, 78] on select "Select Role 1st floor desk AQ operator Business Support Team member Casual Cust…" at bounding box center [331, 80] width 194 height 14
select select "1535"
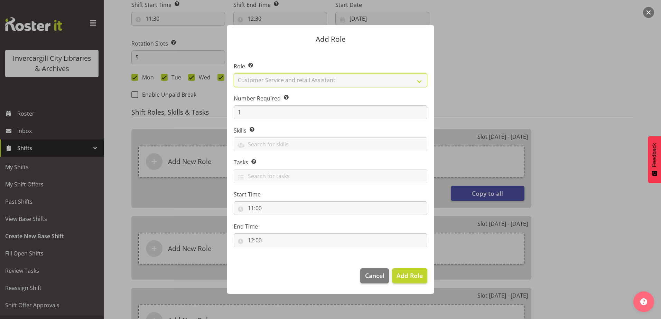
click at [234, 73] on select "Select Role 1st floor desk AQ operator Business Support Team member Casual Cust…" at bounding box center [331, 80] width 194 height 14
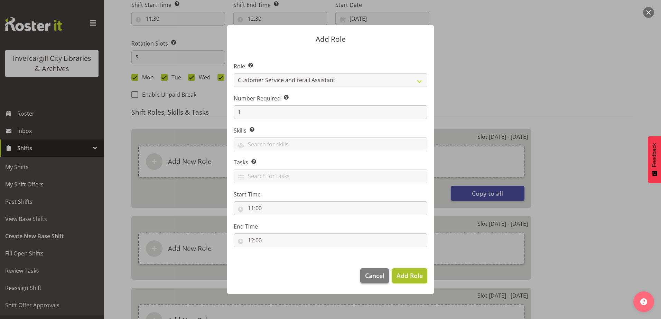
click at [411, 274] on span "Add Role" at bounding box center [409, 276] width 26 height 8
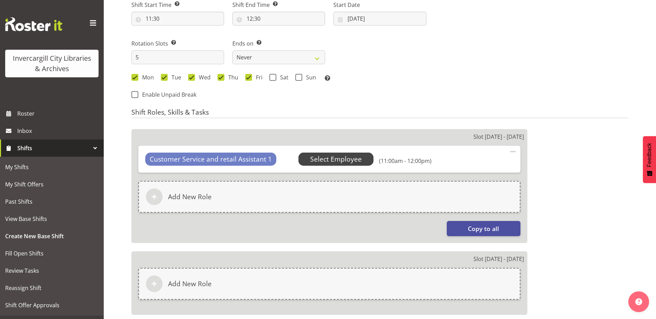
click at [344, 159] on span "Select Employee" at bounding box center [336, 160] width 52 height 10
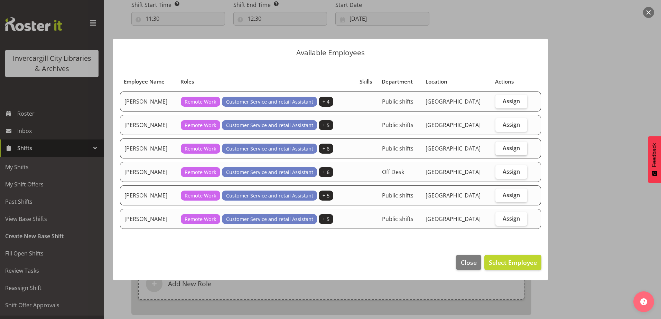
click at [506, 148] on span "Assign" at bounding box center [511, 148] width 17 height 7
click at [500, 148] on input "Assign" at bounding box center [497, 148] width 4 height 4
checkbox input "true"
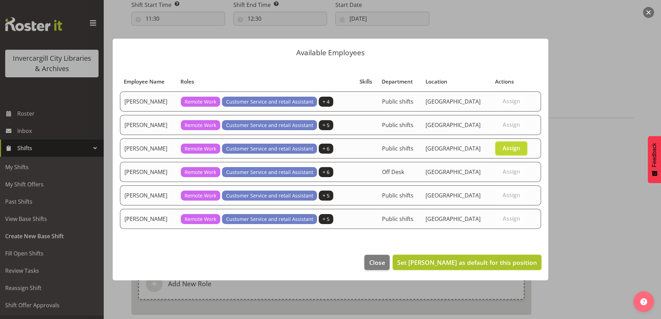
click at [483, 261] on span "Set Lisa Griffiths as default for this position" at bounding box center [467, 263] width 140 height 8
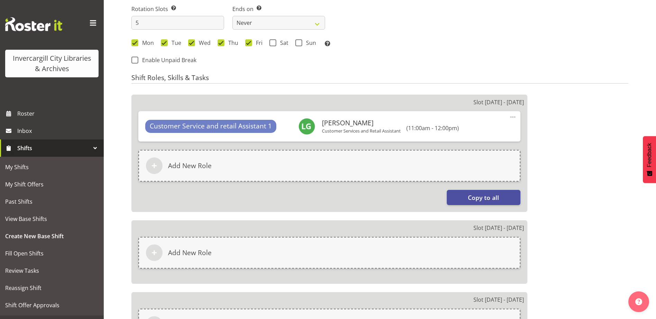
scroll to position [428, 0]
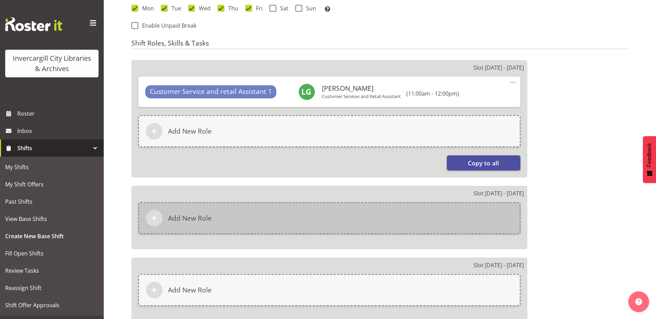
click at [262, 221] on div "Add New Role" at bounding box center [329, 219] width 382 height 32
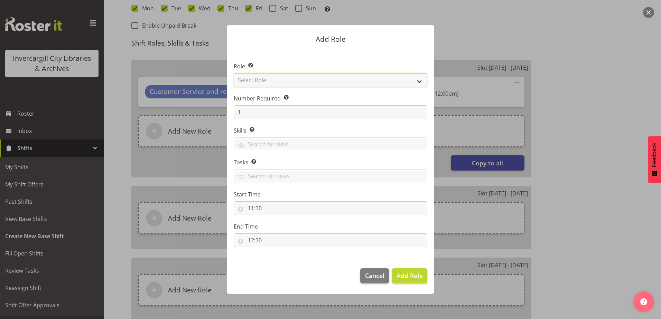
click at [294, 78] on select "Select Role 1st floor desk AQ operator Business Support Team member Casual Cust…" at bounding box center [331, 80] width 194 height 14
select select "1535"
click at [234, 73] on select "Select Role 1st floor desk AQ operator Business Support Team member Casual Cust…" at bounding box center [331, 80] width 194 height 14
click at [398, 275] on span "Add Role" at bounding box center [409, 276] width 26 height 8
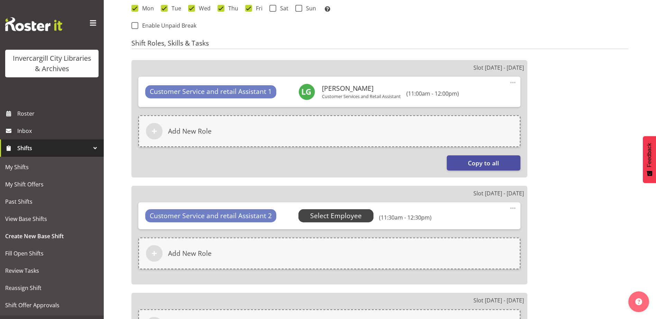
click at [321, 216] on span "Select Employee" at bounding box center [336, 216] width 52 height 10
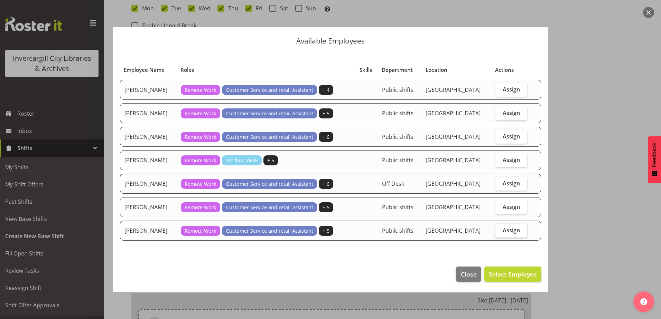
click at [516, 229] on span "Assign" at bounding box center [511, 230] width 17 height 7
click at [500, 229] on input "Assign" at bounding box center [497, 230] width 4 height 4
checkbox input "true"
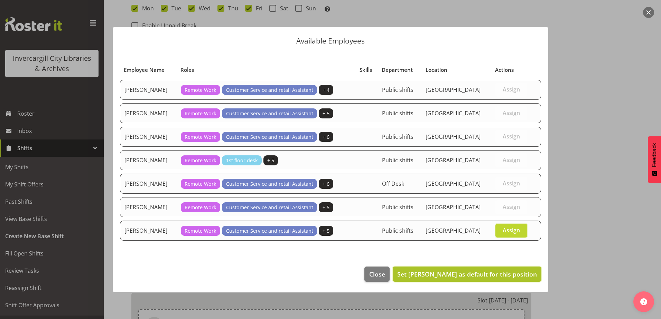
click at [505, 276] on span "Set Serena Casey as default for this position" at bounding box center [467, 274] width 140 height 8
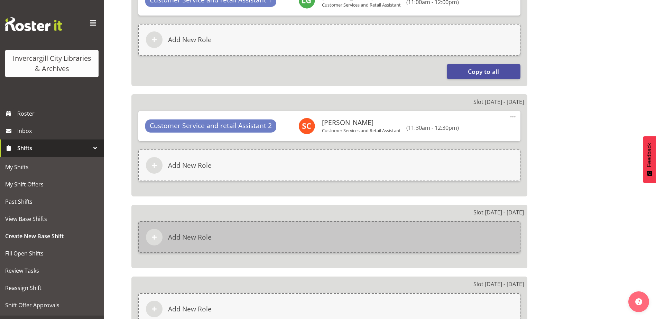
scroll to position [531, 0]
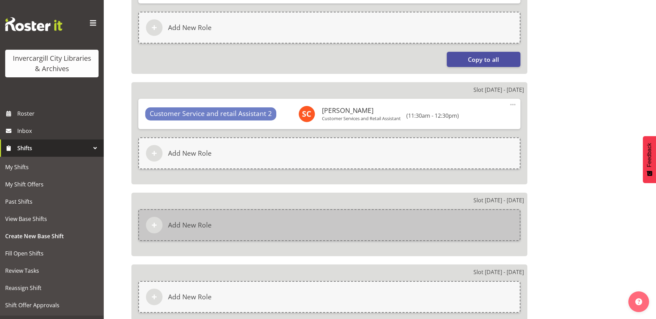
click at [311, 223] on div "Add New Role" at bounding box center [329, 225] width 382 height 32
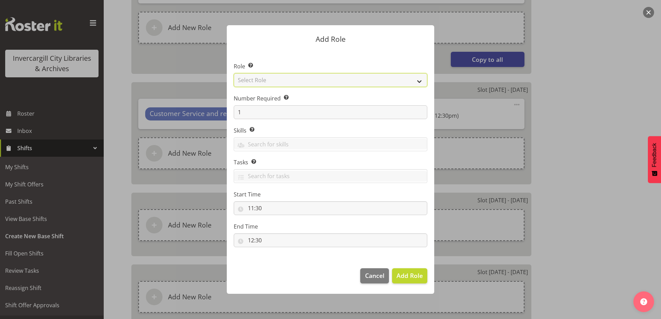
click at [292, 82] on select "Select Role 1st floor desk AQ operator Business Support Team member Casual Cust…" at bounding box center [331, 80] width 194 height 14
click at [234, 73] on select "Select Role 1st floor desk AQ operator Business Support Team member Casual Cust…" at bounding box center [331, 80] width 194 height 14
click at [319, 81] on select "1st floor desk AQ operator Business Support Team member Casual Customer Experie…" at bounding box center [331, 80] width 194 height 14
select select "1535"
click at [234, 73] on select "1st floor desk AQ operator Business Support Team member Casual Customer Experie…" at bounding box center [331, 80] width 194 height 14
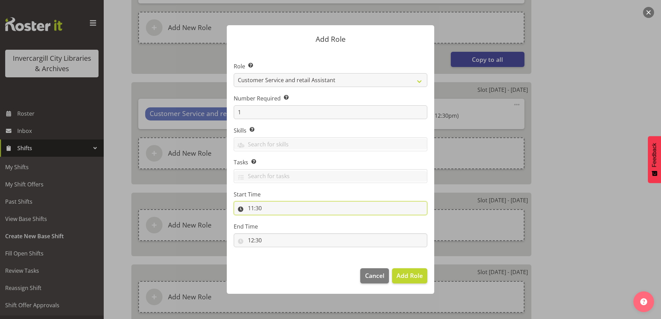
click at [263, 207] on input "11:30" at bounding box center [331, 209] width 194 height 14
click at [301, 225] on select "00 01 02 03 04 05 06 07 08 09 10 11 12 13 14 15 16 17 18 19 20 21 22 23 24 25 2…" at bounding box center [299, 226] width 16 height 14
select select "0"
click at [291, 219] on select "00 01 02 03 04 05 06 07 08 09 10 11 12 13 14 15 16 17 18 19 20 21 22 23 24 25 2…" at bounding box center [299, 226] width 16 height 14
type input "11:00"
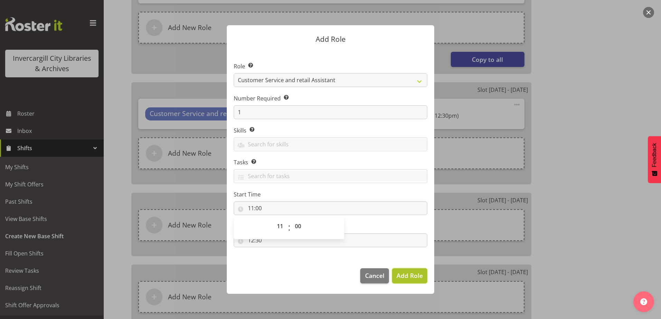
click at [416, 276] on span "Add Role" at bounding box center [409, 276] width 26 height 8
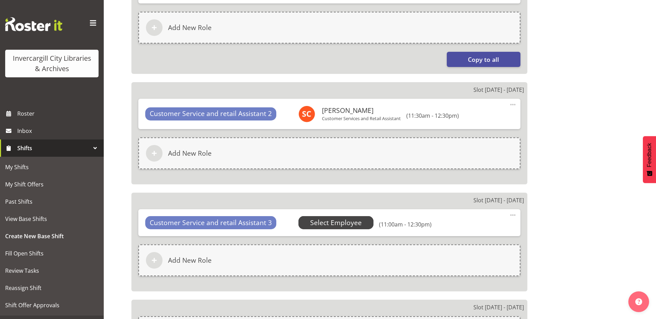
click at [338, 224] on span "Select Employee" at bounding box center [336, 223] width 52 height 10
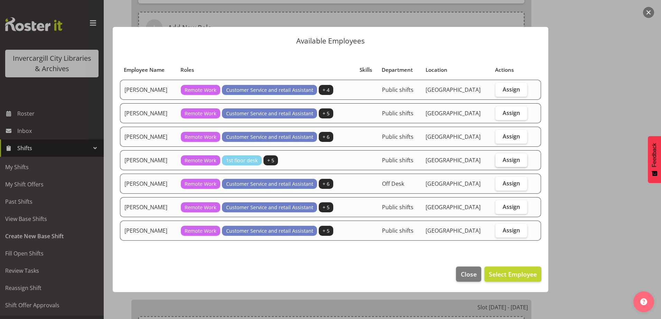
drag, startPoint x: 509, startPoint y: 162, endPoint x: 500, endPoint y: 167, distance: 10.1
click at [508, 162] on span "Assign" at bounding box center [511, 160] width 17 height 7
click at [500, 162] on input "Assign" at bounding box center [497, 160] width 4 height 4
checkbox input "true"
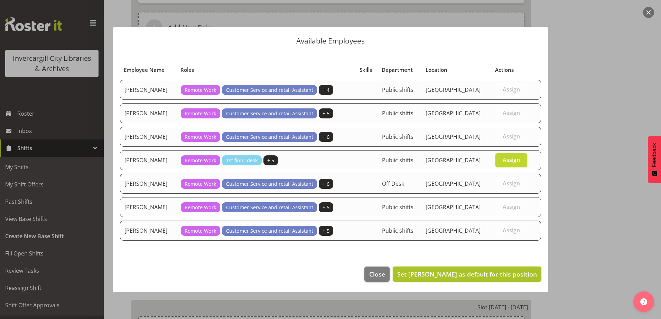
click at [470, 275] on span "Set Mandy Stenton as default for this position" at bounding box center [467, 274] width 140 height 8
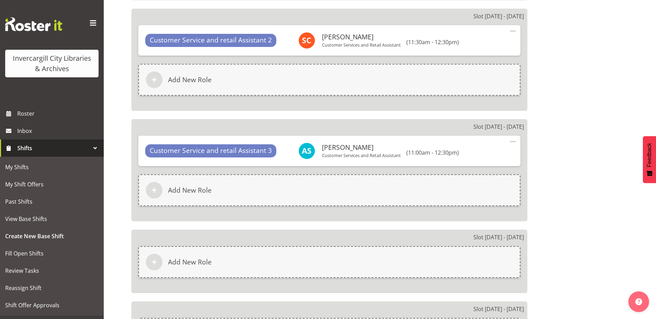
scroll to position [670, 0]
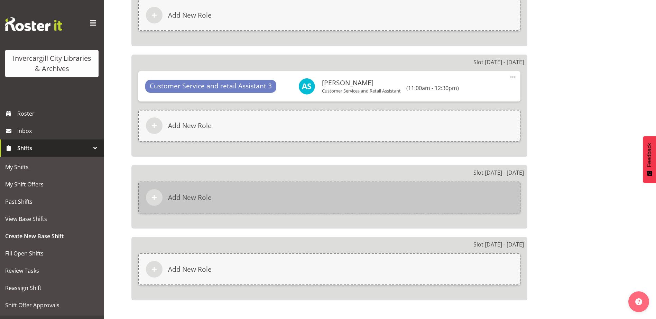
click at [272, 198] on div "Add New Role" at bounding box center [329, 198] width 382 height 32
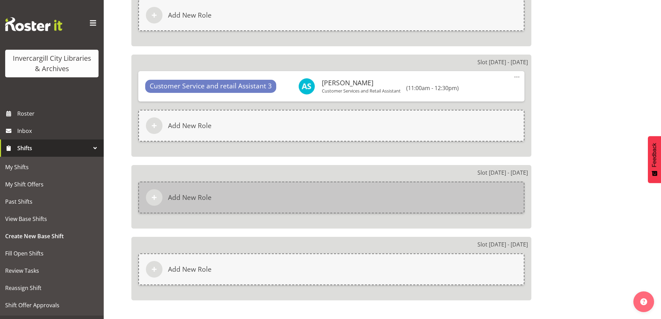
select select "11"
select select "30"
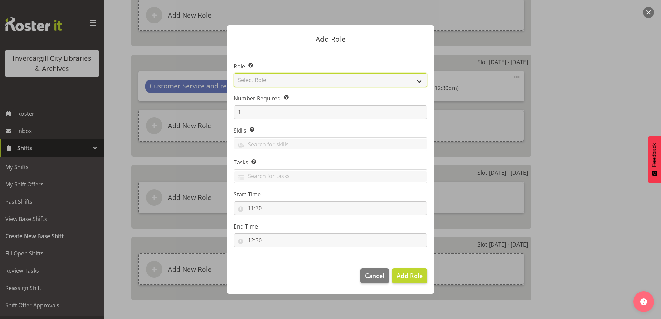
click at [273, 77] on select "Select Role 1st floor desk AQ operator Business Support Team member Casual Cust…" at bounding box center [331, 80] width 194 height 14
select select "1535"
click at [234, 73] on select "Select Role 1st floor desk AQ operator Business Support Team member Casual Cust…" at bounding box center [331, 80] width 194 height 14
click at [261, 207] on input "11:30" at bounding box center [331, 209] width 194 height 14
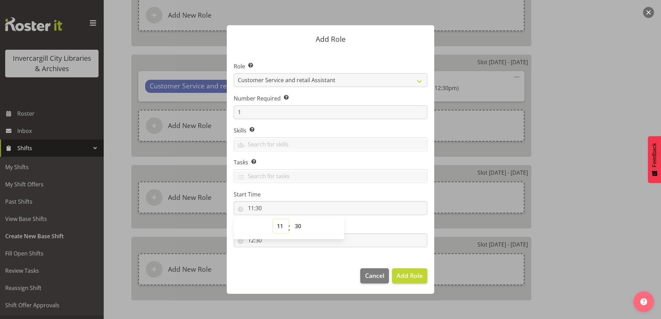
click at [279, 228] on select "00 01 02 03 04 05 06 07 08 09 10 11 12 13 14 15 16 17 18 19 20 21 22 23" at bounding box center [281, 226] width 16 height 14
select select "13"
click at [273, 219] on select "00 01 02 03 04 05 06 07 08 09 10 11 12 13 14 15 16 17 18 19 20 21 22 23" at bounding box center [281, 226] width 16 height 14
type input "13:30"
click at [294, 265] on footer "Cancel Add Role" at bounding box center [330, 278] width 207 height 32
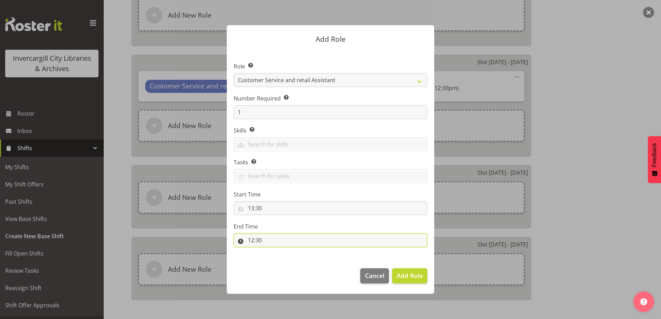
click at [255, 241] on input "12:30" at bounding box center [331, 241] width 194 height 14
click at [283, 258] on select "00 01 02 03 04 05 06 07 08 09 10 11 12 13 14 15 16 17 18 19 20 21 22 23" at bounding box center [281, 259] width 16 height 14
select select "15"
click at [273, 252] on select "00 01 02 03 04 05 06 07 08 09 10 11 12 13 14 15 16 17 18 19 20 21 22 23" at bounding box center [281, 259] width 16 height 14
type input "15:30"
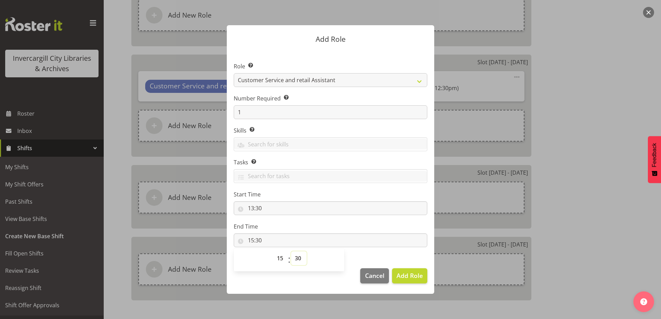
click at [298, 256] on select "00 01 02 03 04 05 06 07 08 09 10 11 12 13 14 15 16 17 18 19 20 21 22 23 24 25 2…" at bounding box center [299, 259] width 16 height 14
select select "0"
click at [291, 252] on select "00 01 02 03 04 05 06 07 08 09 10 11 12 13 14 15 16 17 18 19 20 21 22 23 24 25 2…" at bounding box center [299, 259] width 16 height 14
type input "15:00"
click at [403, 276] on span "Add Role" at bounding box center [409, 276] width 26 height 8
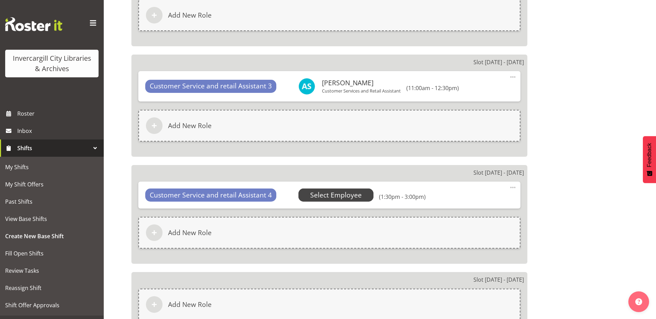
click at [337, 193] on span "Select Employee" at bounding box center [336, 195] width 52 height 10
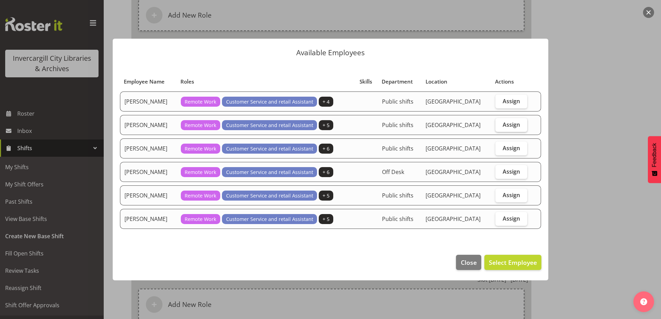
click at [501, 124] on label "Assign" at bounding box center [511, 125] width 32 height 14
click at [500, 124] on input "Assign" at bounding box center [497, 124] width 4 height 4
checkbox input "true"
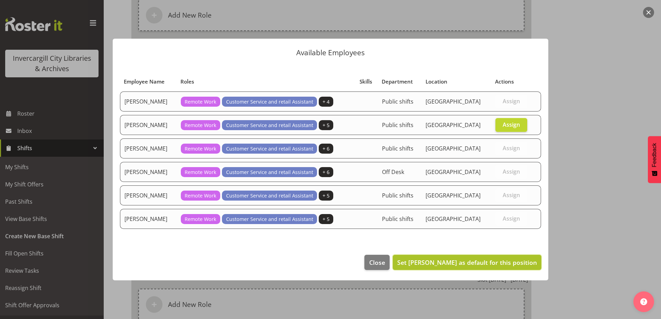
click at [441, 263] on span "Set Kaela Harley as default for this position" at bounding box center [467, 263] width 140 height 8
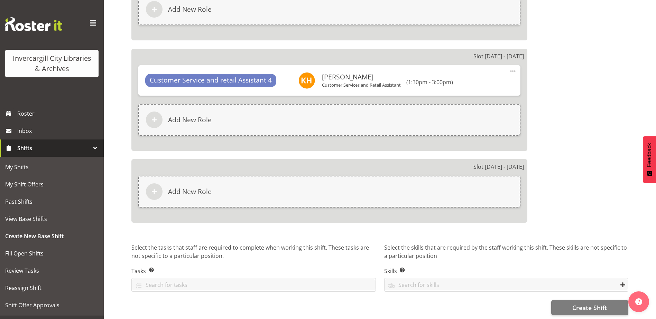
scroll to position [793, 0]
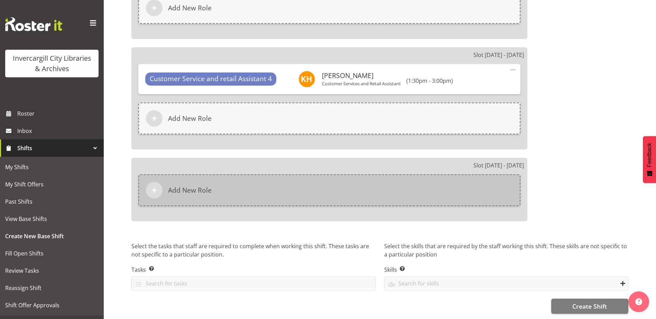
click at [251, 186] on div "Add New Role" at bounding box center [329, 191] width 382 height 32
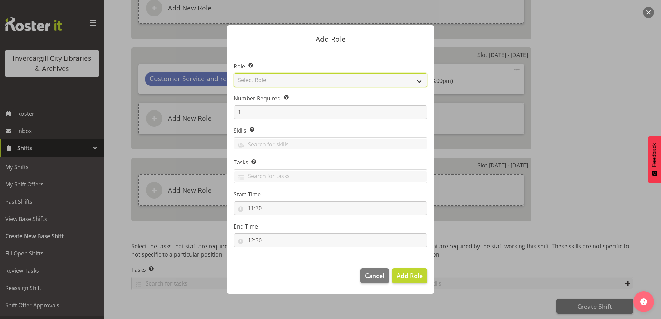
click at [278, 78] on select "Select Role 1st floor desk AQ operator Business Support Team member Casual Cust…" at bounding box center [331, 80] width 194 height 14
select select "1535"
click at [234, 73] on select "Select Role 1st floor desk AQ operator Business Support Team member Casual Cust…" at bounding box center [331, 80] width 194 height 14
click at [249, 208] on input "11:30" at bounding box center [331, 209] width 194 height 14
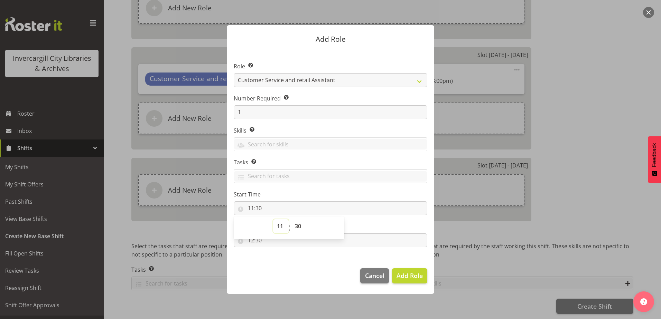
click at [282, 223] on select "00 01 02 03 04 05 06 07 08 09 10 11 12 13 14 15 16 17 18 19 20 21 22 23" at bounding box center [281, 226] width 16 height 14
select select "0"
click at [273, 219] on select "00 01 02 03 04 05 06 07 08 09 10 11 12 13 14 15 16 17 18 19 20 21 22 23" at bounding box center [281, 226] width 16 height 14
type input "00:30"
click at [277, 229] on select "00 01 02 03 04 05 06 07 08 09 10 11 12 13 14 15 16 17 18 19 20 21 22 23" at bounding box center [281, 226] width 16 height 14
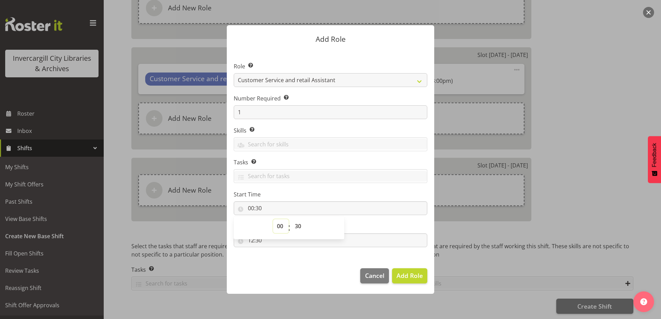
select select "11"
click at [273, 219] on select "00 01 02 03 04 05 06 07 08 09 10 11 12 13 14 15 16 17 18 19 20 21 22 23" at bounding box center [281, 226] width 16 height 14
type input "11:30"
drag, startPoint x: 297, startPoint y: 223, endPoint x: 298, endPoint y: 219, distance: 4.2
click at [298, 221] on select "00 01 02 03 04 05 06 07 08 09 10 11 12 13 14 15 16 17 18 19 20 21 22 23 24 25 2…" at bounding box center [299, 226] width 16 height 14
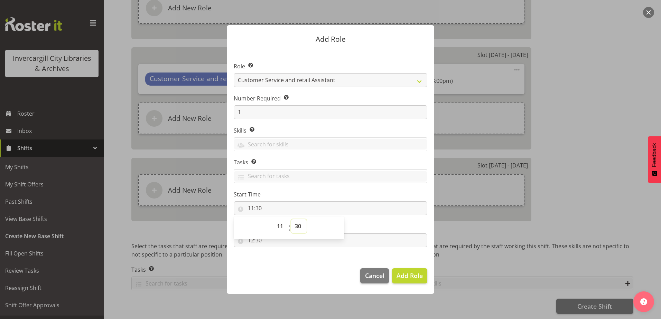
select select "0"
click at [291, 219] on select "00 01 02 03 04 05 06 07 08 09 10 11 12 13 14 15 16 17 18 19 20 21 22 23 24 25 2…" at bounding box center [299, 226] width 16 height 14
type input "11:00"
click at [280, 255] on section "Role Select the role you wish to add to the shift. 1st floor desk AQ operator B…" at bounding box center [330, 156] width 207 height 212
click at [254, 241] on input "12:30" at bounding box center [331, 241] width 194 height 14
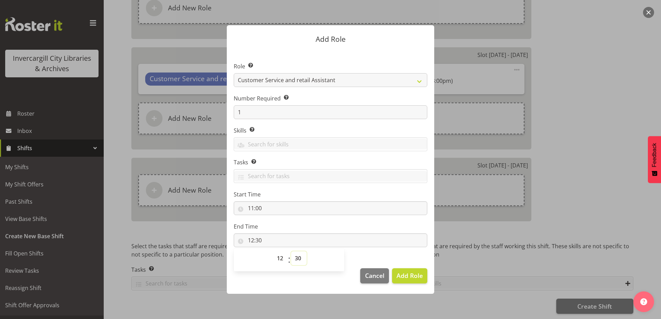
click at [300, 262] on select "00 01 02 03 04 05 06 07 08 09 10 11 12 13 14 15 16 17 18 19 20 21 22 23 24 25 2…" at bounding box center [299, 259] width 16 height 14
select select "0"
click at [291, 252] on select "00 01 02 03 04 05 06 07 08 09 10 11 12 13 14 15 16 17 18 19 20 21 22 23 24 25 2…" at bounding box center [299, 259] width 16 height 14
type input "12:00"
click at [336, 288] on footer "Cancel Add Role" at bounding box center [330, 278] width 207 height 32
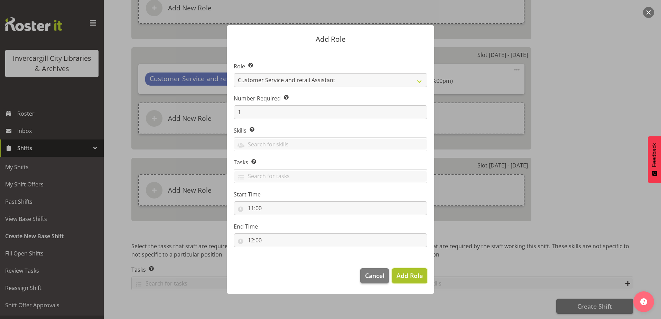
click at [408, 277] on span "Add Role" at bounding box center [409, 276] width 26 height 8
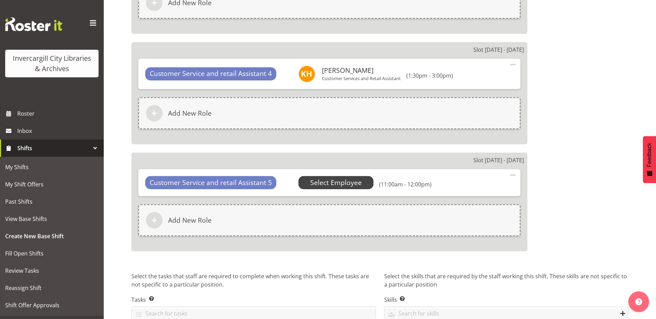
click at [314, 183] on span "Select Employee" at bounding box center [336, 183] width 52 height 10
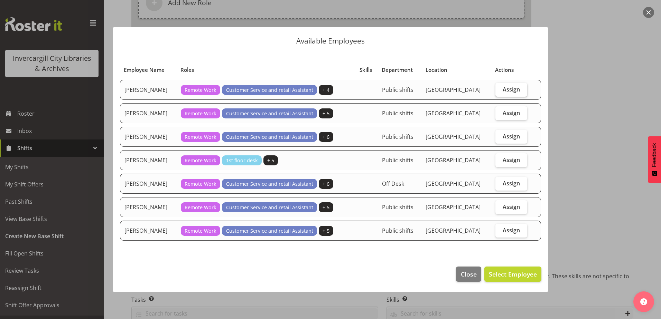
click at [516, 89] on span "Assign" at bounding box center [511, 89] width 17 height 7
click at [500, 89] on input "Assign" at bounding box center [497, 89] width 4 height 4
checkbox input "true"
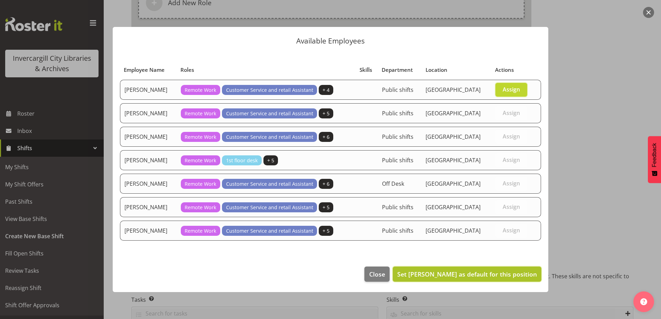
click at [430, 278] on span "Set Gabriel McKay Smith as default for this position" at bounding box center [467, 274] width 140 height 8
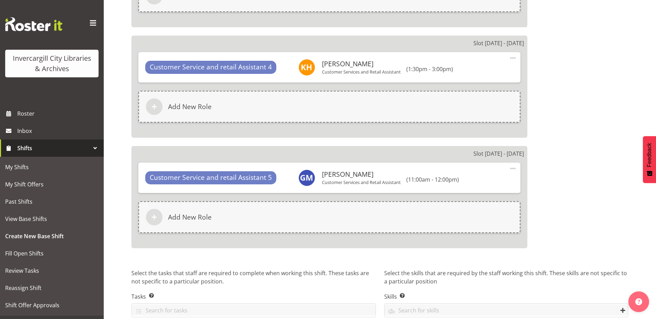
scroll to position [831, 0]
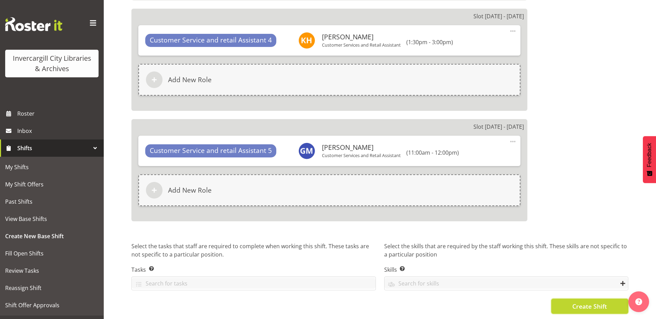
click at [568, 305] on button "Create Shift" at bounding box center [589, 306] width 77 height 15
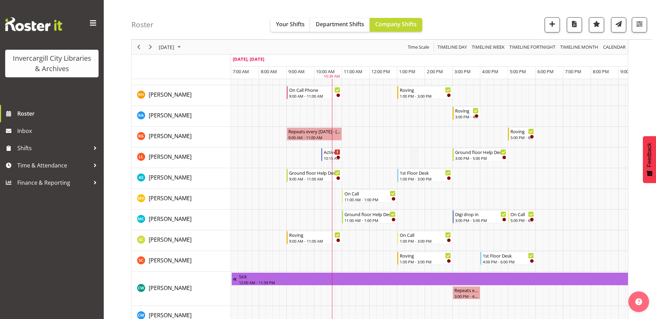
scroll to position [277, 0]
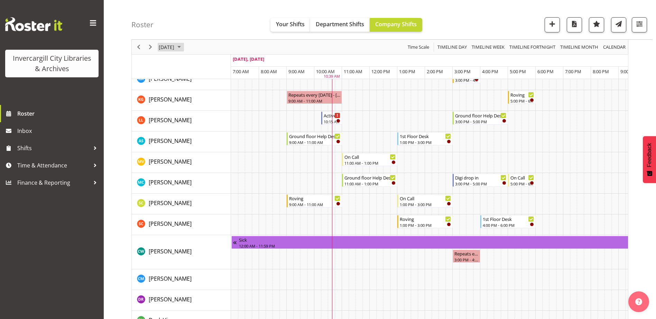
click at [175, 46] on span "September 2, 2025" at bounding box center [166, 47] width 17 height 9
click at [186, 99] on span "9" at bounding box center [188, 100] width 10 height 10
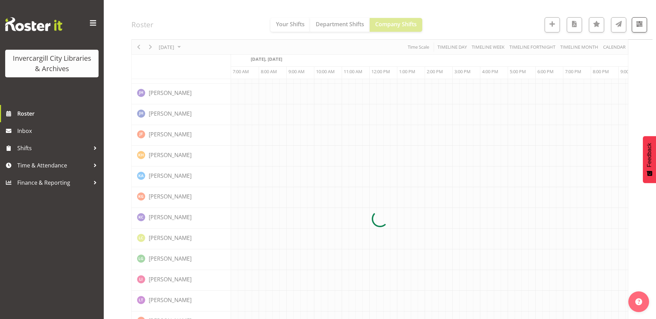
scroll to position [0, 18]
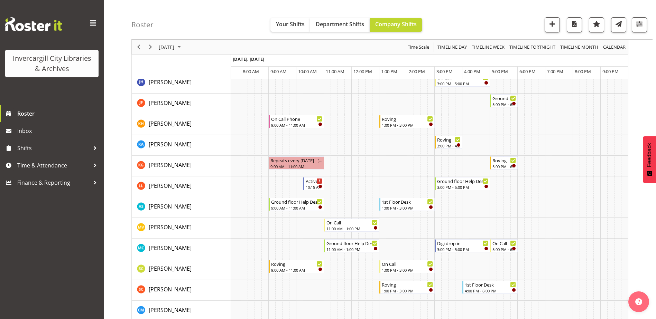
scroll to position [173, 0]
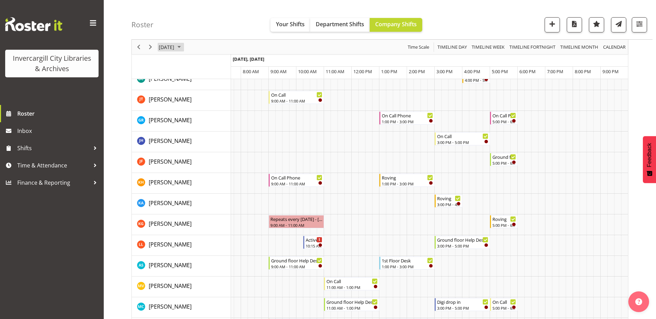
click at [175, 49] on span "September 9, 2025" at bounding box center [166, 47] width 17 height 9
drag, startPoint x: 186, startPoint y: 113, endPoint x: 190, endPoint y: 121, distance: 9.0
click at [186, 113] on span "16" at bounding box center [188, 111] width 10 height 10
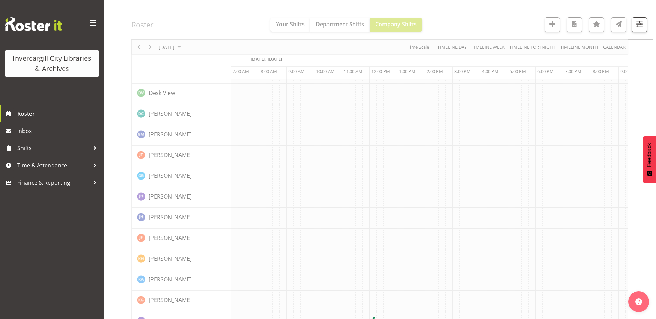
scroll to position [0, 18]
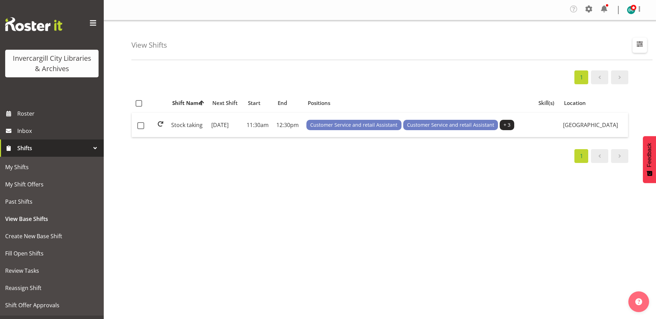
click at [637, 43] on span "button" at bounding box center [639, 43] width 9 height 9
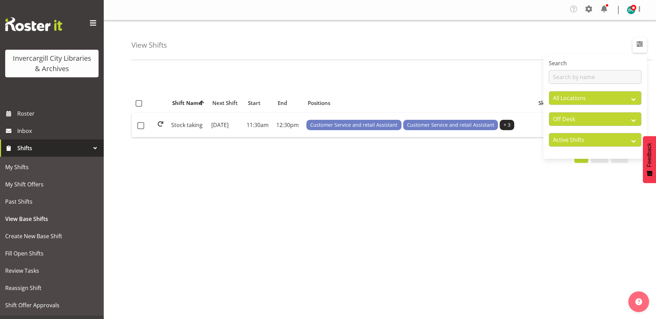
click at [638, 42] on span "button" at bounding box center [639, 43] width 9 height 9
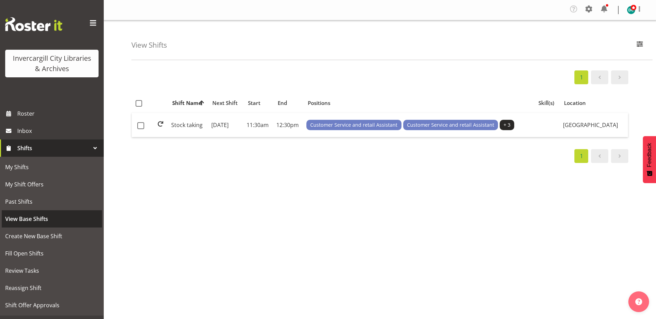
click at [33, 222] on span "View Base Shifts" at bounding box center [51, 219] width 93 height 10
click at [642, 46] on span "button" at bounding box center [639, 43] width 9 height 9
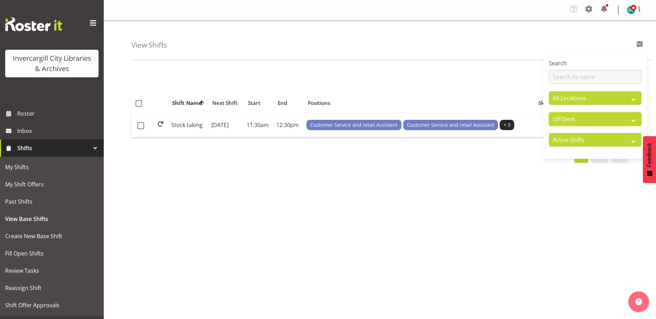
click at [583, 115] on select "All Departments Off Desk Public shifts" at bounding box center [595, 119] width 93 height 14
click at [549, 112] on select "All Departments Off Desk Public shifts" at bounding box center [595, 119] width 93 height 14
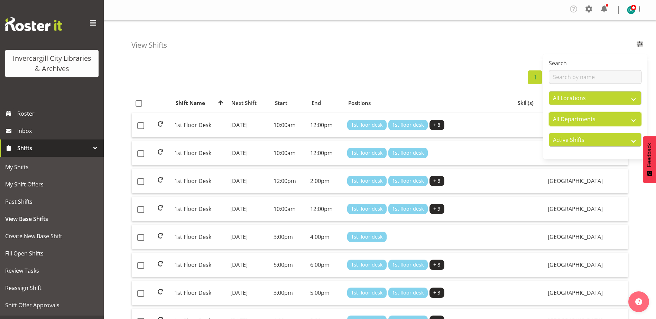
click at [573, 116] on select "All Departments Off Desk Public shifts" at bounding box center [595, 119] width 93 height 14
select select "920"
click at [549, 112] on select "All Departments Off Desk Public shifts" at bounding box center [595, 119] width 93 height 14
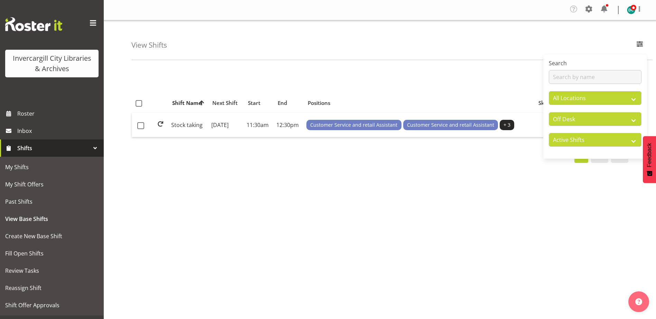
click at [411, 46] on div "View Shifts Search All Locations Bluff Library Invercargill Library All Departm…" at bounding box center [391, 40] width 521 height 40
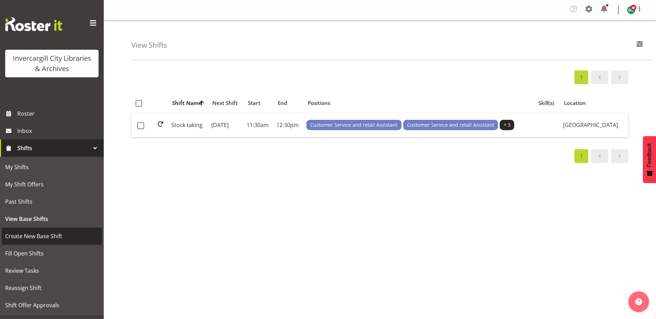
click at [27, 240] on span "Create New Base Shift" at bounding box center [51, 236] width 93 height 10
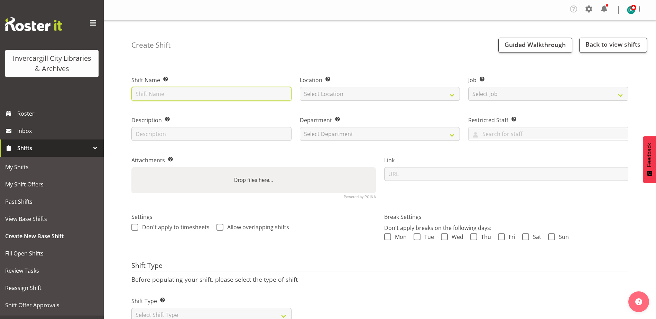
click at [190, 92] on input "text" at bounding box center [211, 94] width 160 height 14
type input "Newspapers"
click at [337, 95] on select "Select Location [GEOGRAPHIC_DATA] [GEOGRAPHIC_DATA]" at bounding box center [380, 94] width 160 height 14
select select "1276"
click at [300, 87] on select "Select Location [GEOGRAPHIC_DATA] [GEOGRAPHIC_DATA]" at bounding box center [380, 94] width 160 height 14
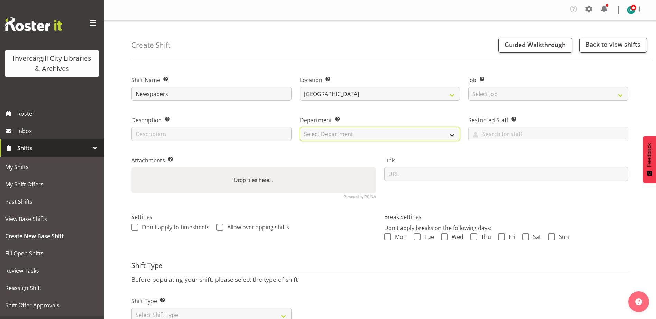
click at [332, 134] on select "Select Department Off Desk Public shifts" at bounding box center [380, 134] width 160 height 14
select select "920"
click at [300, 127] on select "Select Department Off Desk Public shifts" at bounding box center [380, 134] width 160 height 14
click at [134, 228] on span at bounding box center [134, 227] width 7 height 7
click at [134, 228] on input "Don't apply to timesheets" at bounding box center [133, 227] width 4 height 4
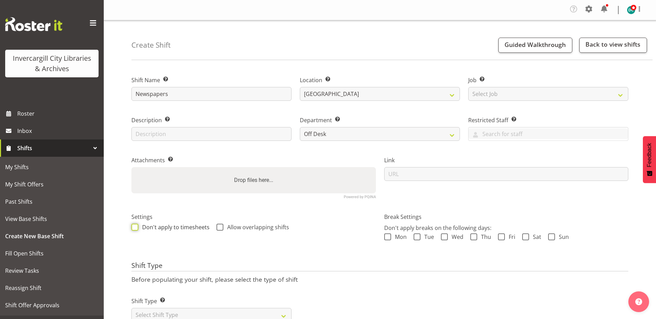
checkbox input "true"
click at [219, 227] on span at bounding box center [219, 227] width 7 height 7
click at [219, 227] on input "Allow overlapping shifts" at bounding box center [218, 227] width 4 height 4
checkbox input "true"
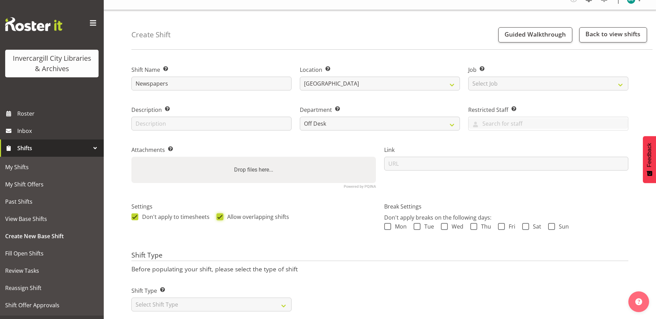
scroll to position [28, 0]
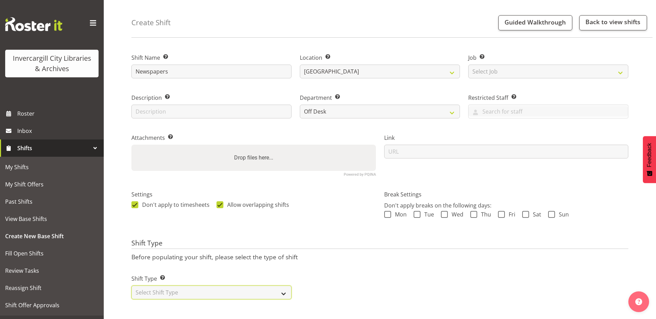
click at [282, 293] on select "Select Shift Type One Off Shift Recurring Shift Rotating Shift" at bounding box center [211, 293] width 160 height 14
select select "rotating"
click at [131, 286] on select "Select Shift Type One Off Shift Recurring Shift Rotating Shift" at bounding box center [211, 293] width 160 height 14
